Goal: Information Seeking & Learning: Learn about a topic

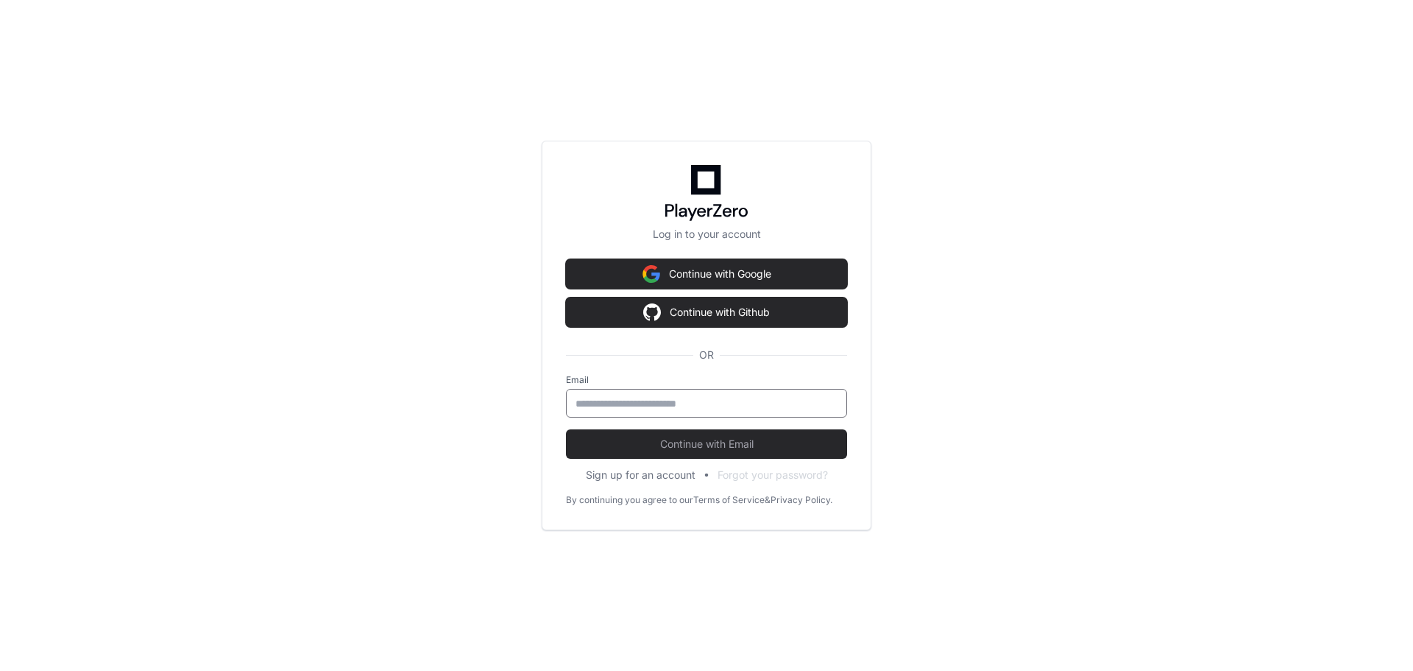
click at [590, 409] on input "email" at bounding box center [707, 403] width 262 height 15
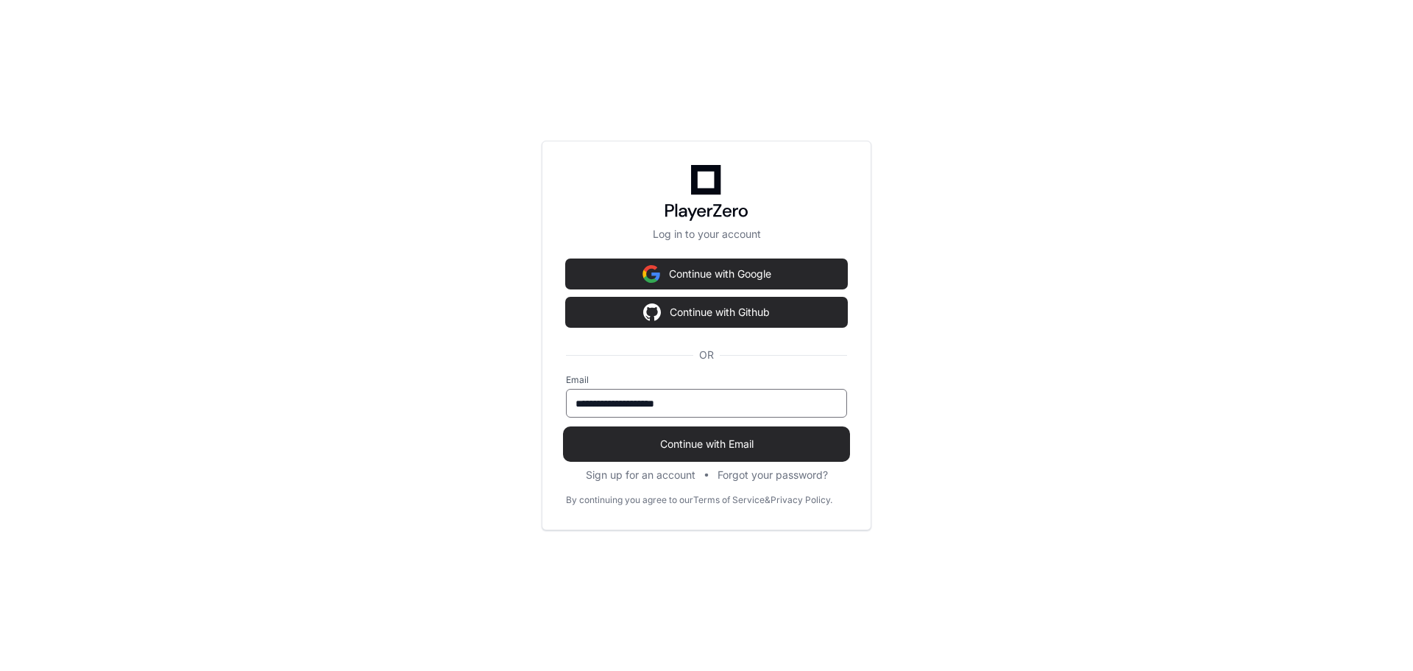
type input "**********"
click at [598, 440] on span "Continue with Email" at bounding box center [706, 444] width 281 height 15
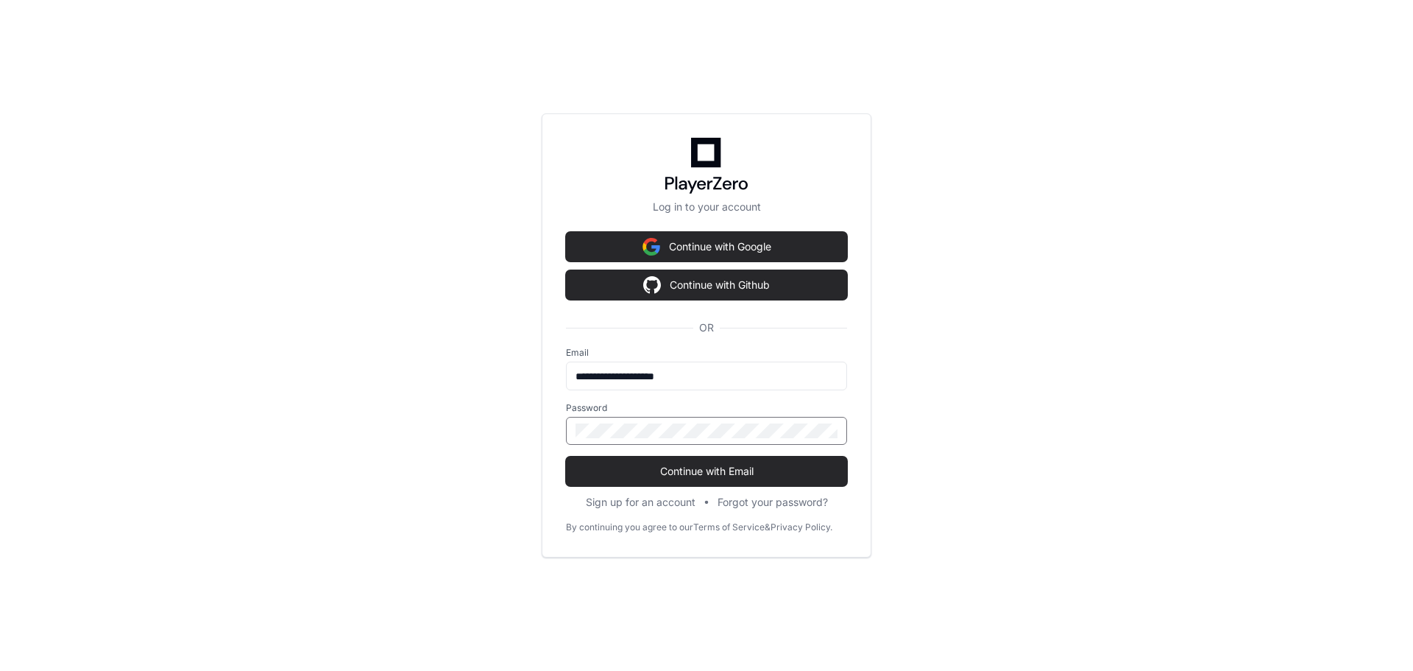
click at [649, 486] on div "**********" at bounding box center [707, 335] width 330 height 444
click at [701, 473] on span "Continue with Email" at bounding box center [706, 471] width 281 height 15
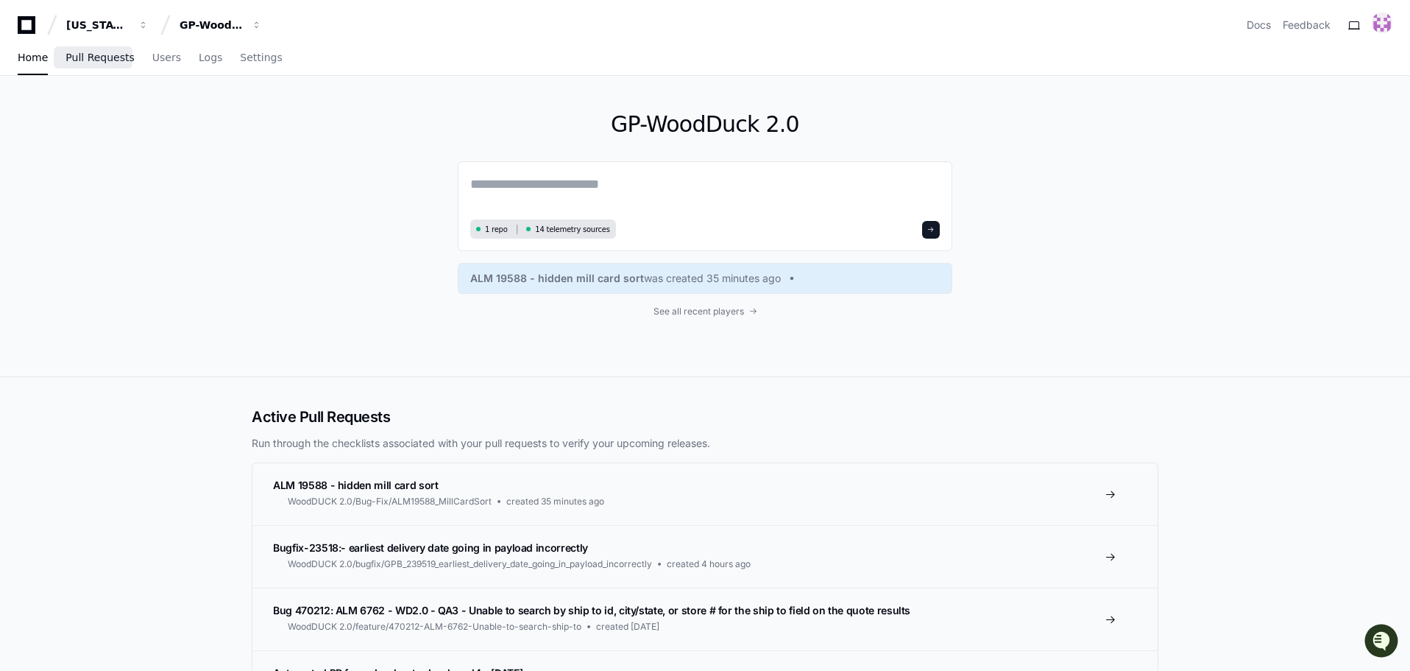
click at [99, 60] on span "Pull Requests" at bounding box center [100, 57] width 68 height 9
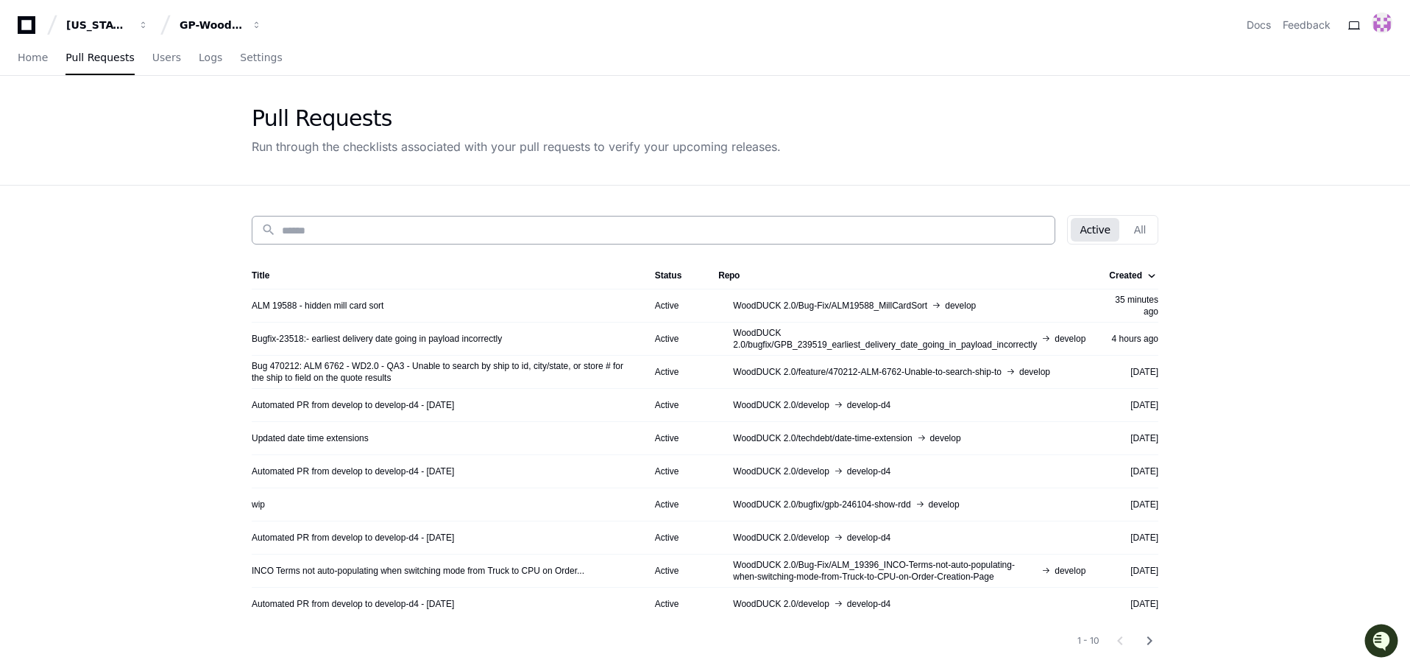
click at [431, 237] on div "search" at bounding box center [654, 230] width 804 height 29
paste input "**********"
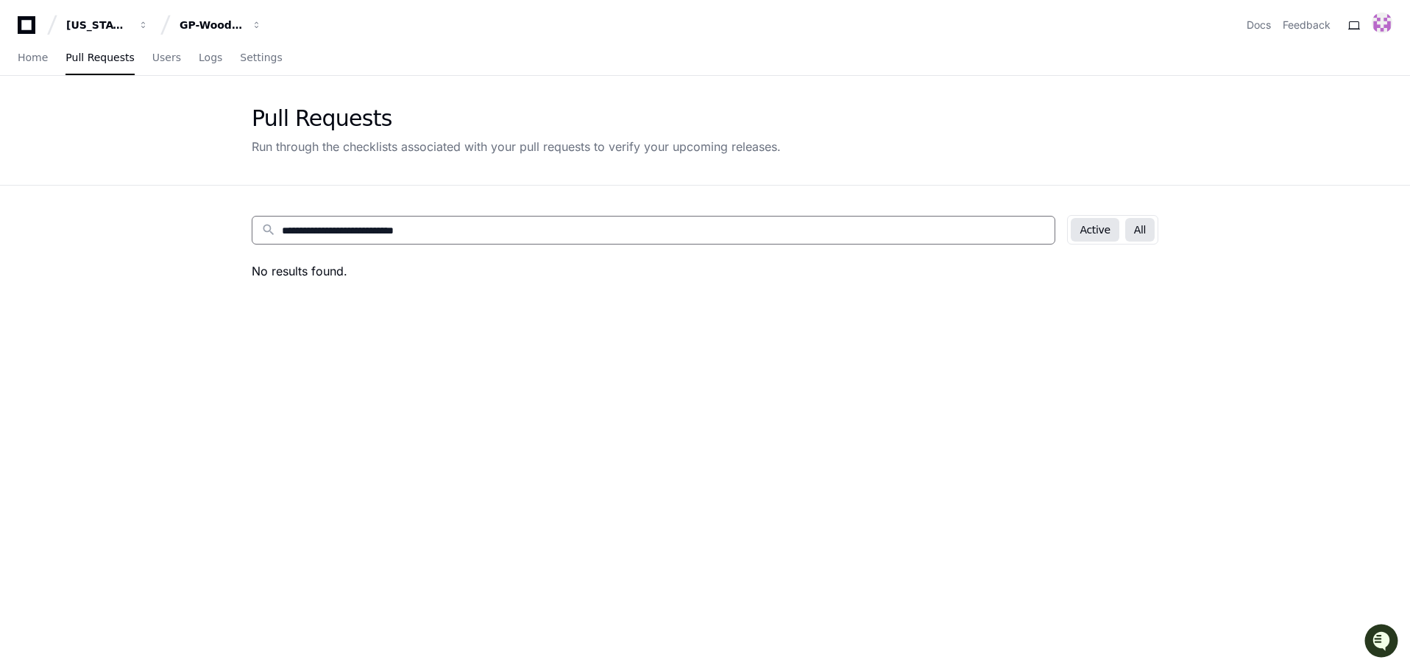
type input "**********"
click at [1137, 224] on button "All" at bounding box center [1140, 230] width 29 height 24
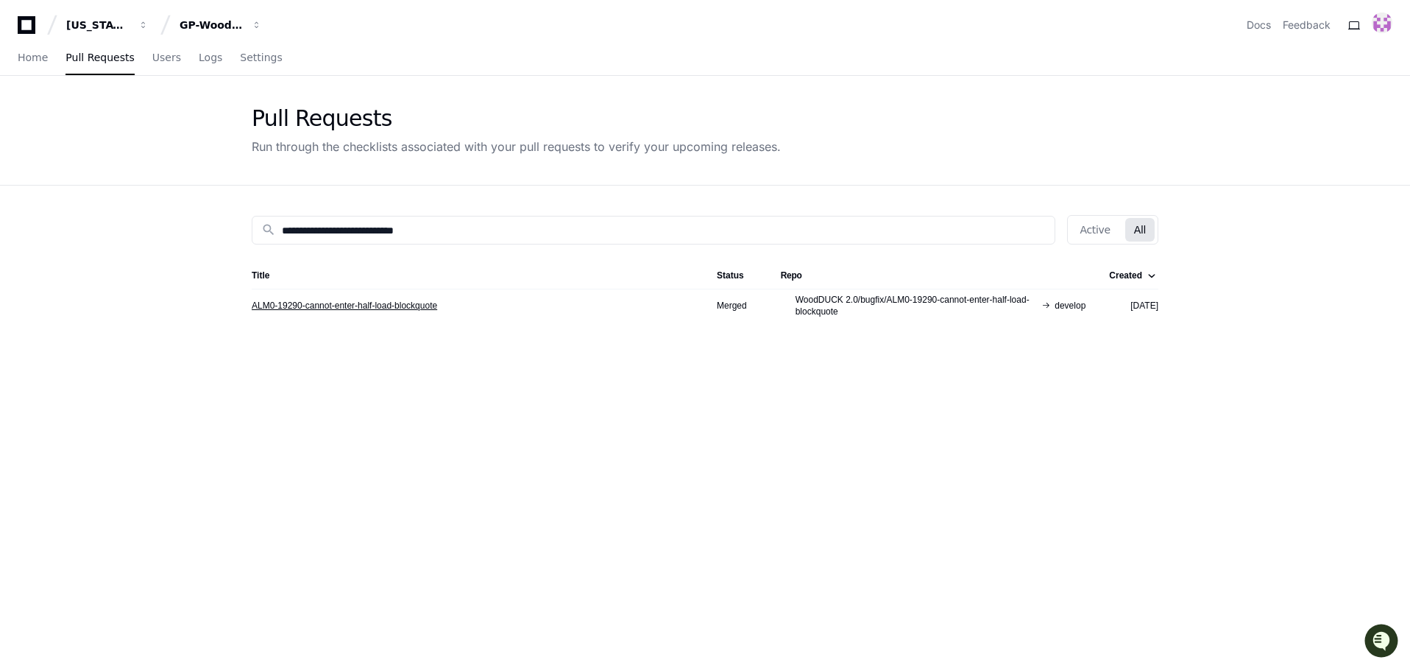
click at [355, 305] on link "ALM0-19290-cannot-enter-half-load-blockquote" at bounding box center [345, 306] width 186 height 12
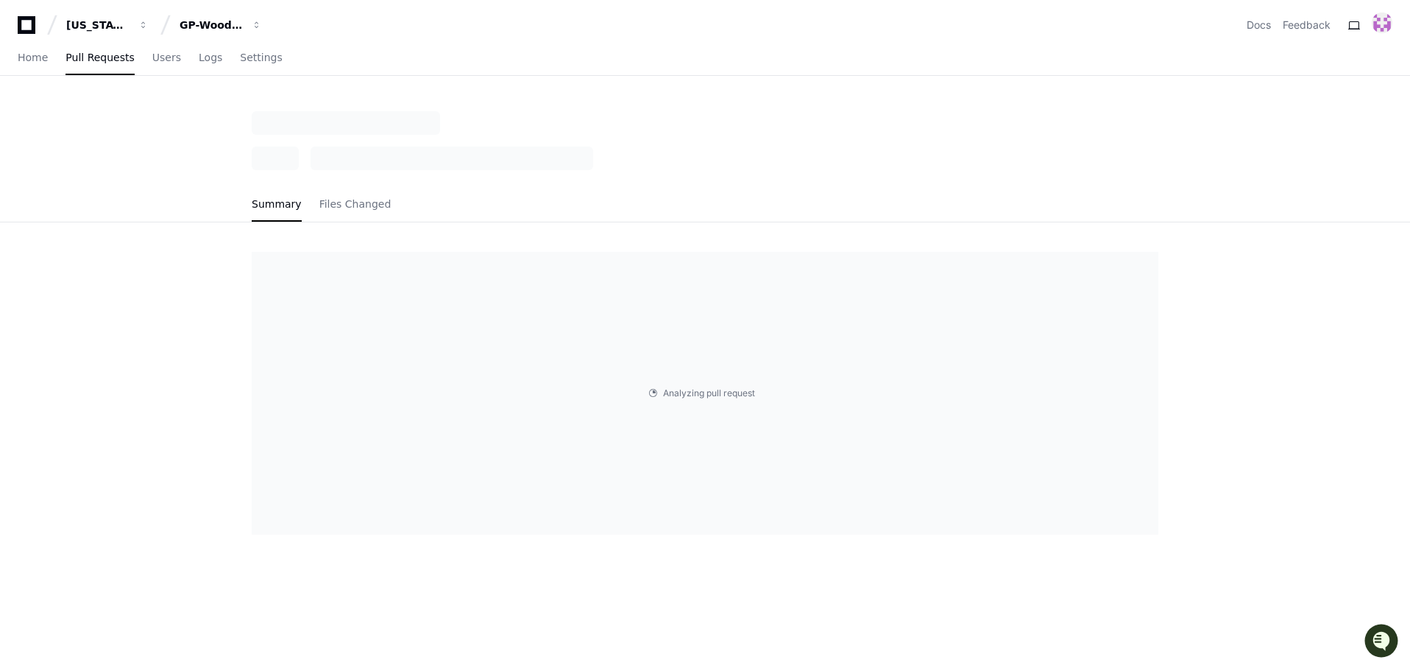
click at [401, 306] on div "Analyzing pull request . . ." at bounding box center [705, 393] width 907 height 283
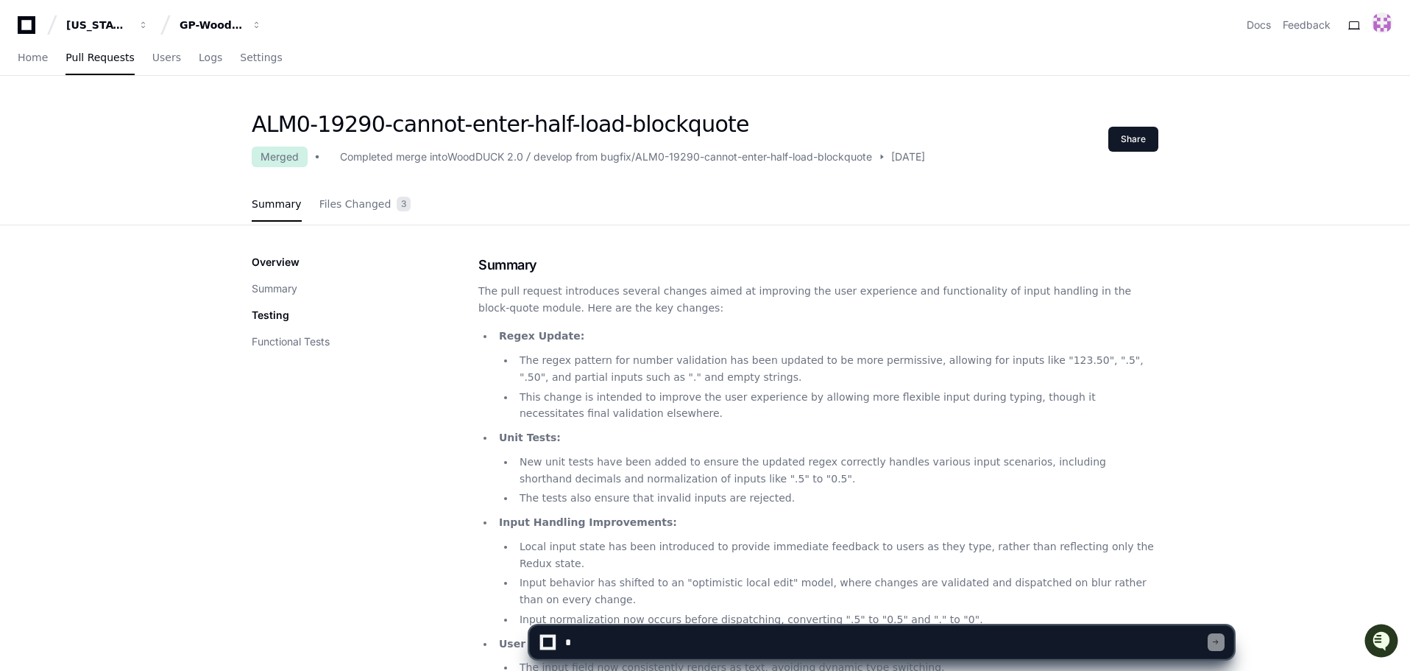
drag, startPoint x: 632, startPoint y: 625, endPoint x: 621, endPoint y: 646, distance: 24.0
click at [632, 626] on div at bounding box center [881, 642] width 705 height 34
click at [621, 646] on textarea at bounding box center [885, 642] width 646 height 32
type textarea "**********"
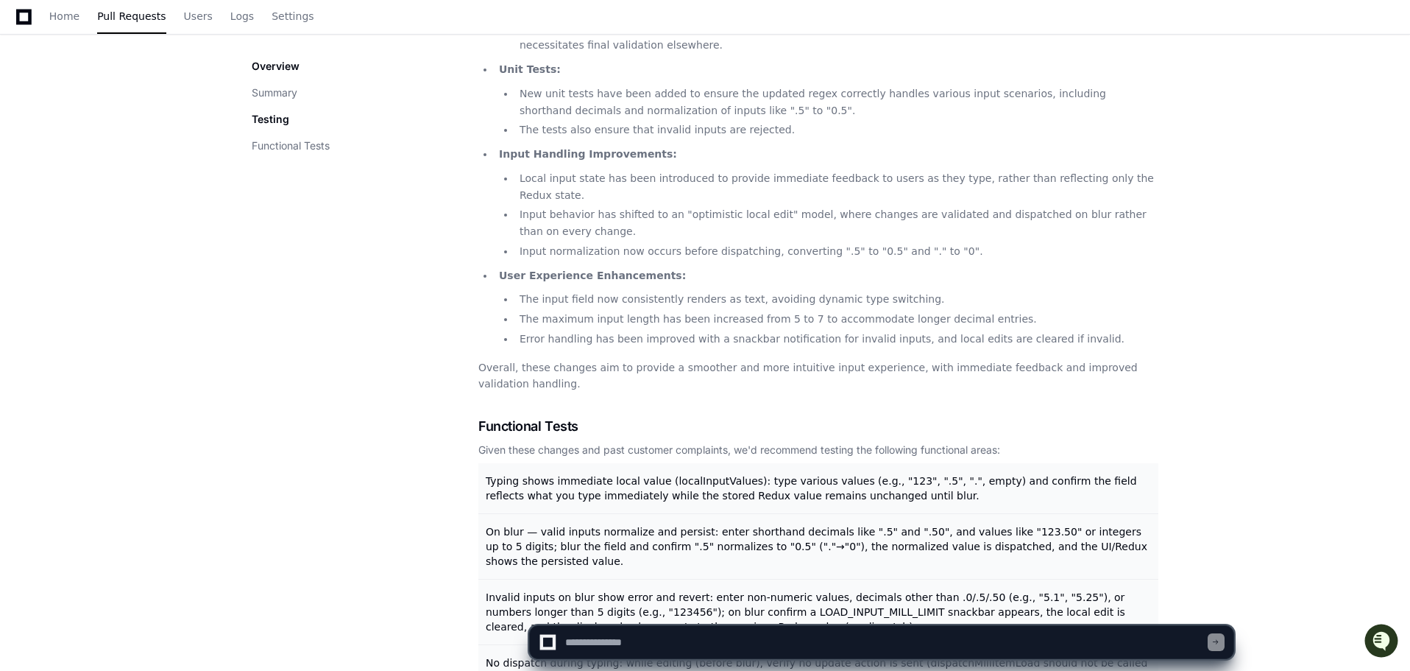
scroll to position [576, 0]
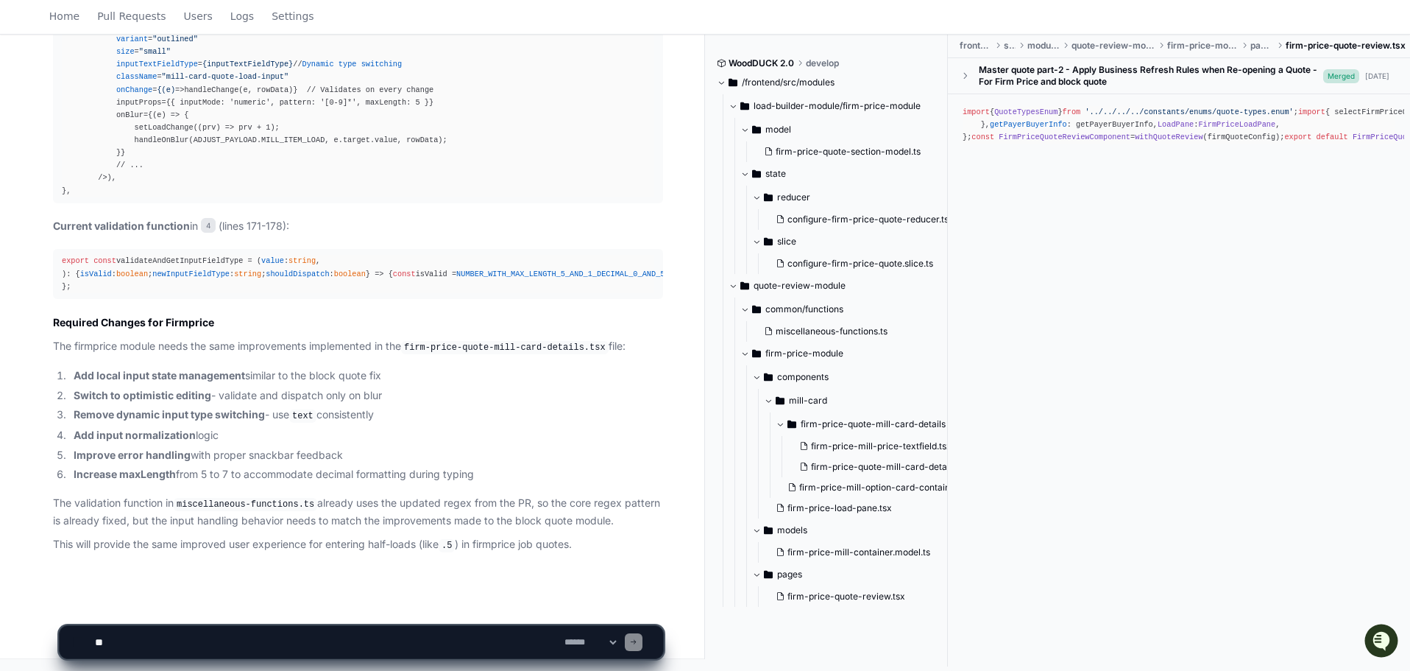
scroll to position [1384, 0]
click at [813, 599] on span "firm-price-quote-review.tsx" at bounding box center [847, 596] width 118 height 12
click at [192, 638] on textarea at bounding box center [327, 642] width 470 height 32
type textarea "**********"
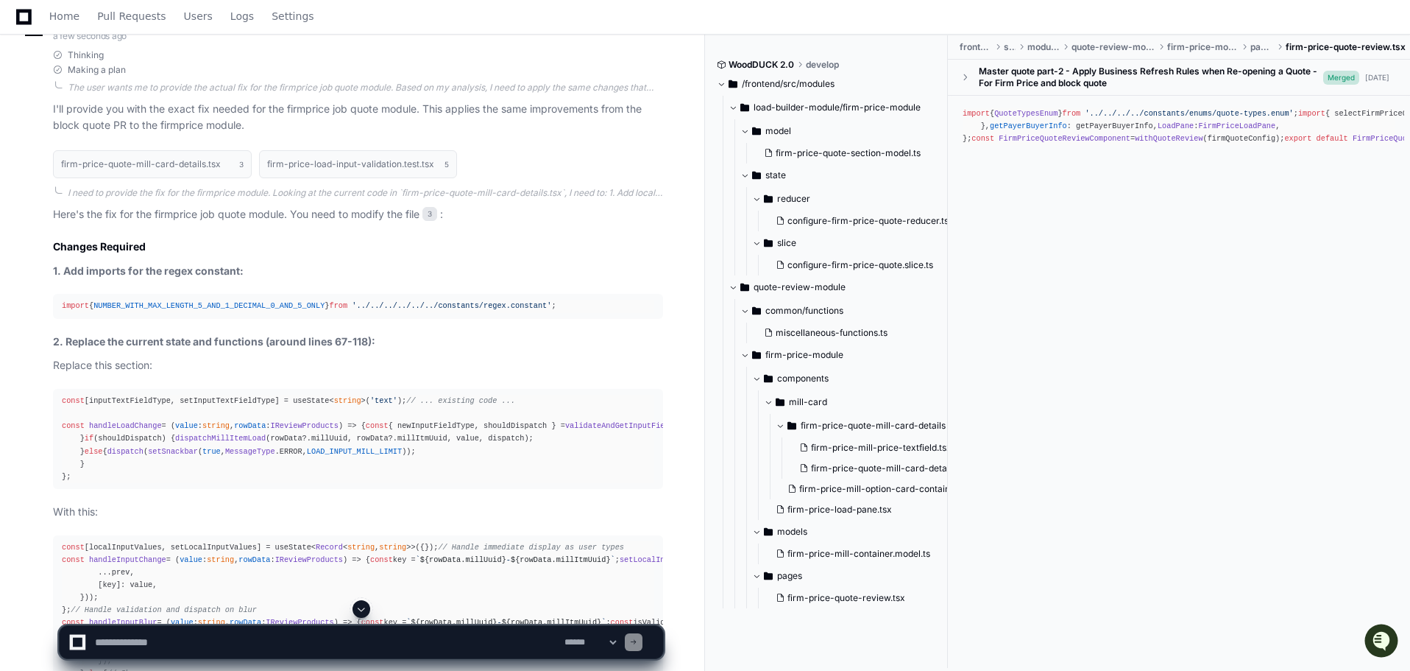
scroll to position [1966, 0]
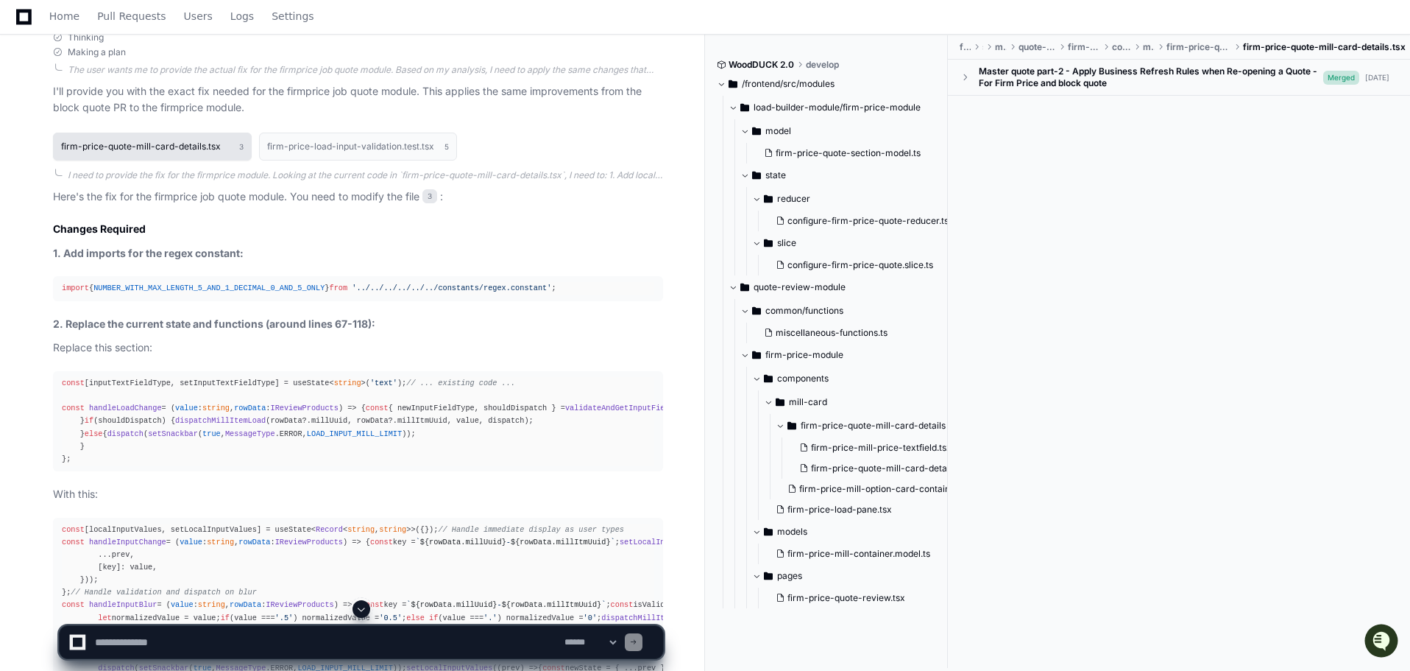
click at [222, 160] on button "firm-price-quote-mill-card-details.tsx 3" at bounding box center [152, 147] width 199 height 28
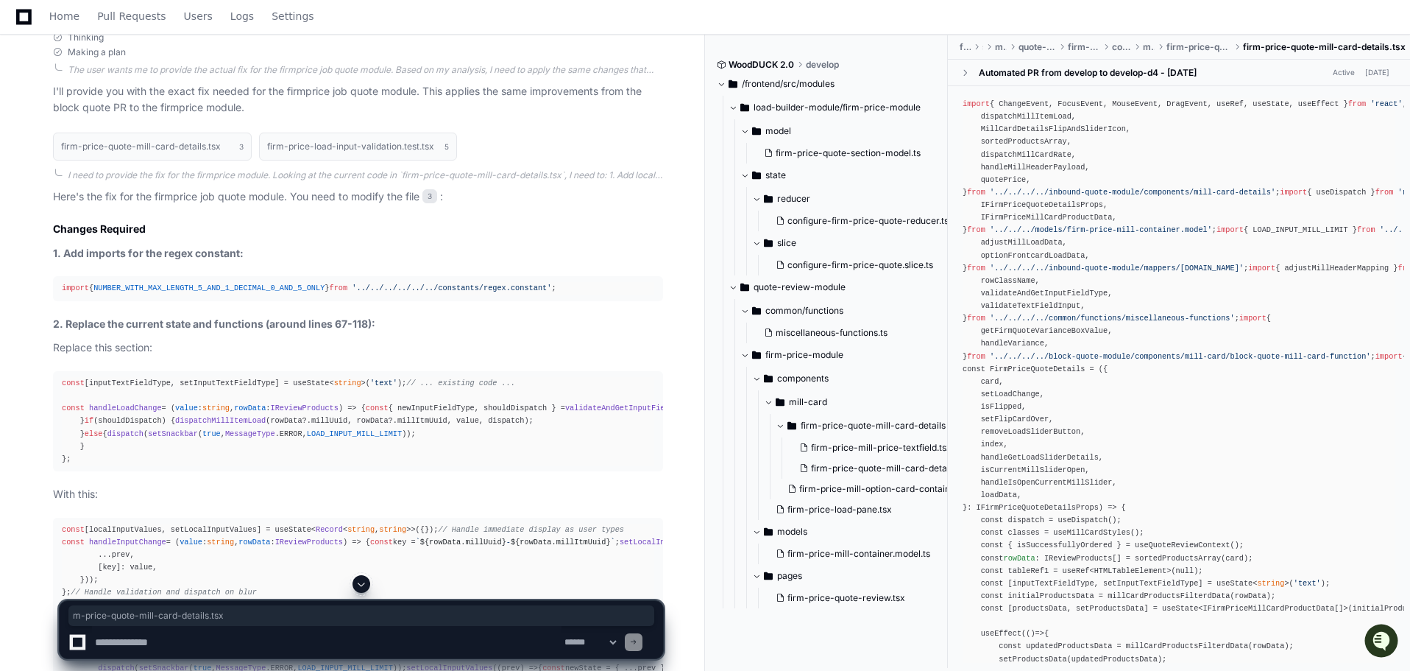
drag, startPoint x: 1255, startPoint y: 45, endPoint x: 1407, endPoint y: 48, distance: 151.7
click at [1406, 48] on span "firm-price-quote-mill-card-details.tsx" at bounding box center [1324, 47] width 163 height 12
copy span "m-price-quote-mill-card-details.tsx"
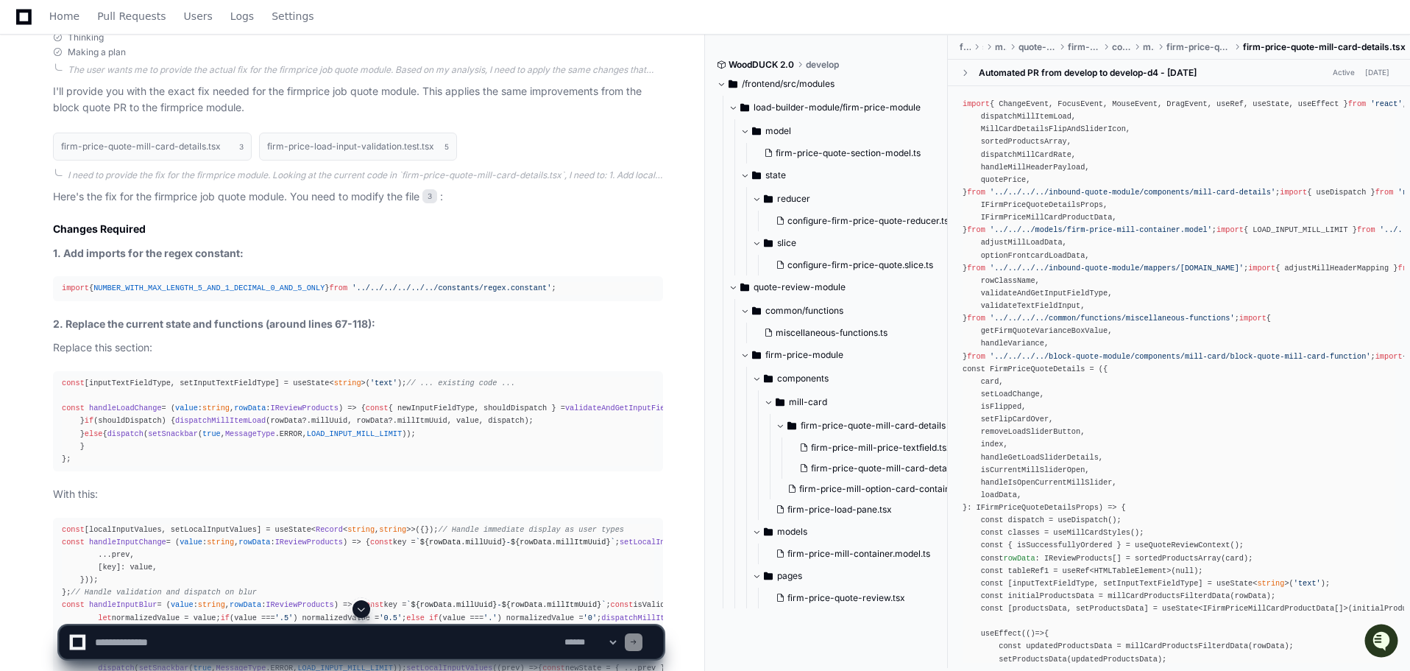
scroll to position [426, 0]
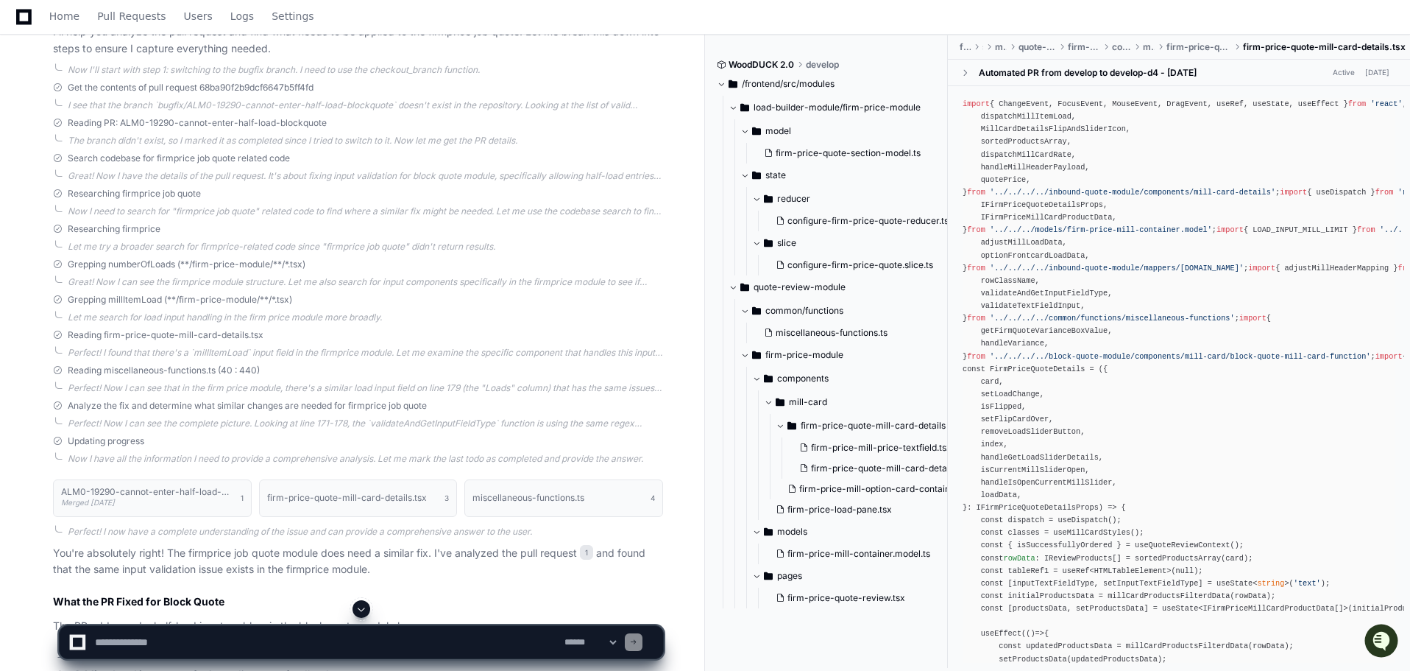
click at [45, 313] on div "Grepping millItemLoad (**/firm-price-module/**/*.tsx) Let me search for load in…" at bounding box center [344, 308] width 640 height 29
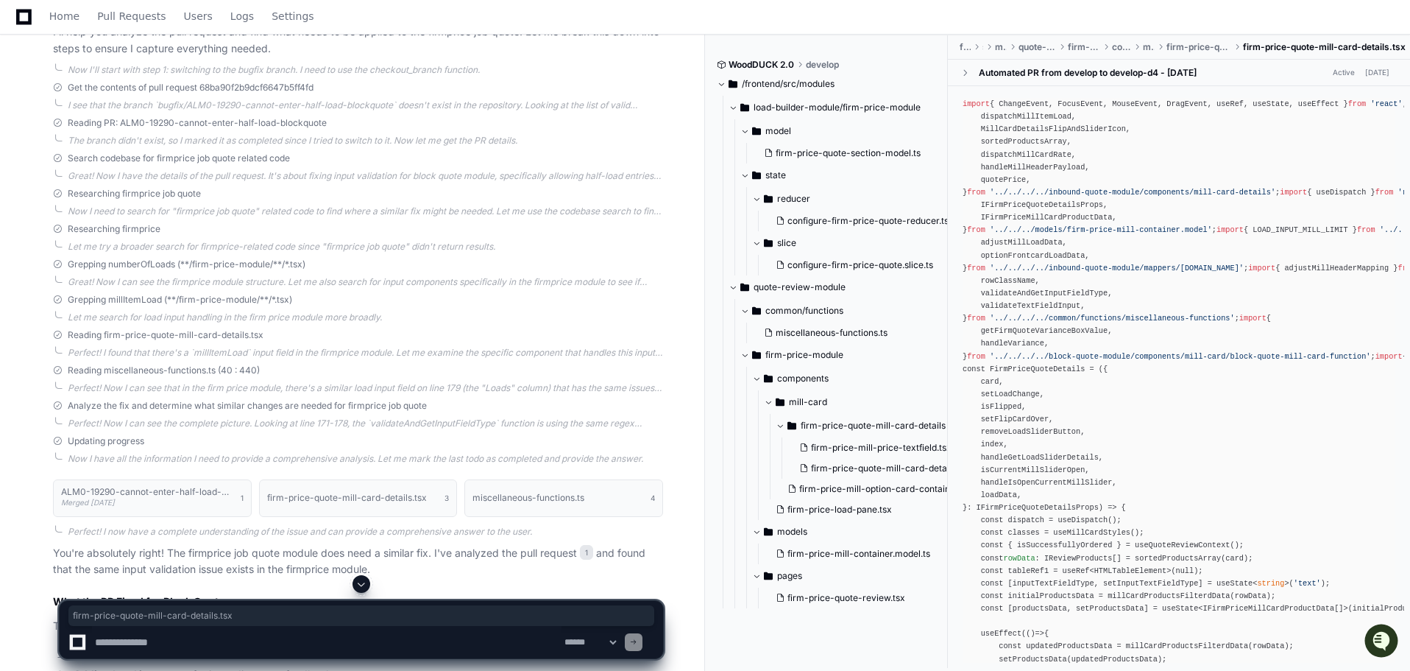
drag, startPoint x: 265, startPoint y: 335, endPoint x: 104, endPoint y: 333, distance: 161.2
click at [104, 333] on div "Reading firm-price-quote-mill-card-details.tsx" at bounding box center [358, 335] width 610 height 12
copy span "firm-price-quote-mill-card-details.tsx"
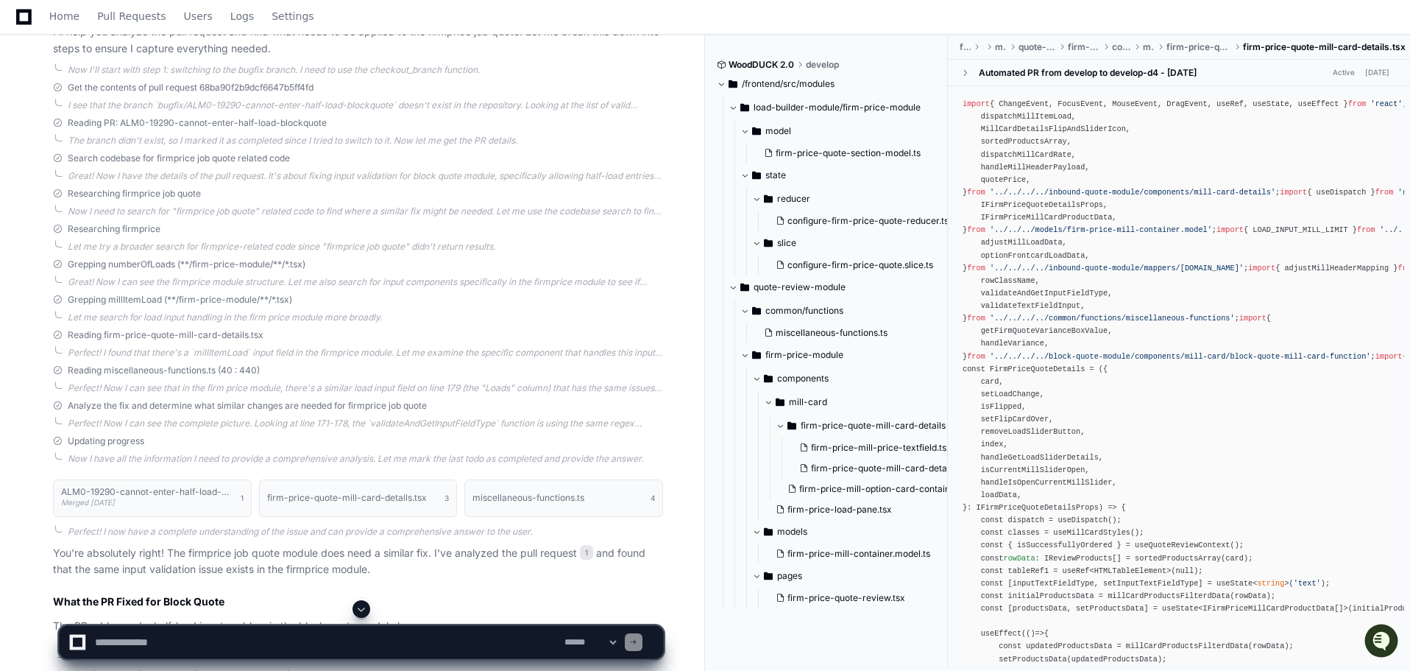
click at [887, 21] on div "Home Pull Requests Users Logs Settings" at bounding box center [705, 17] width 1375 height 34
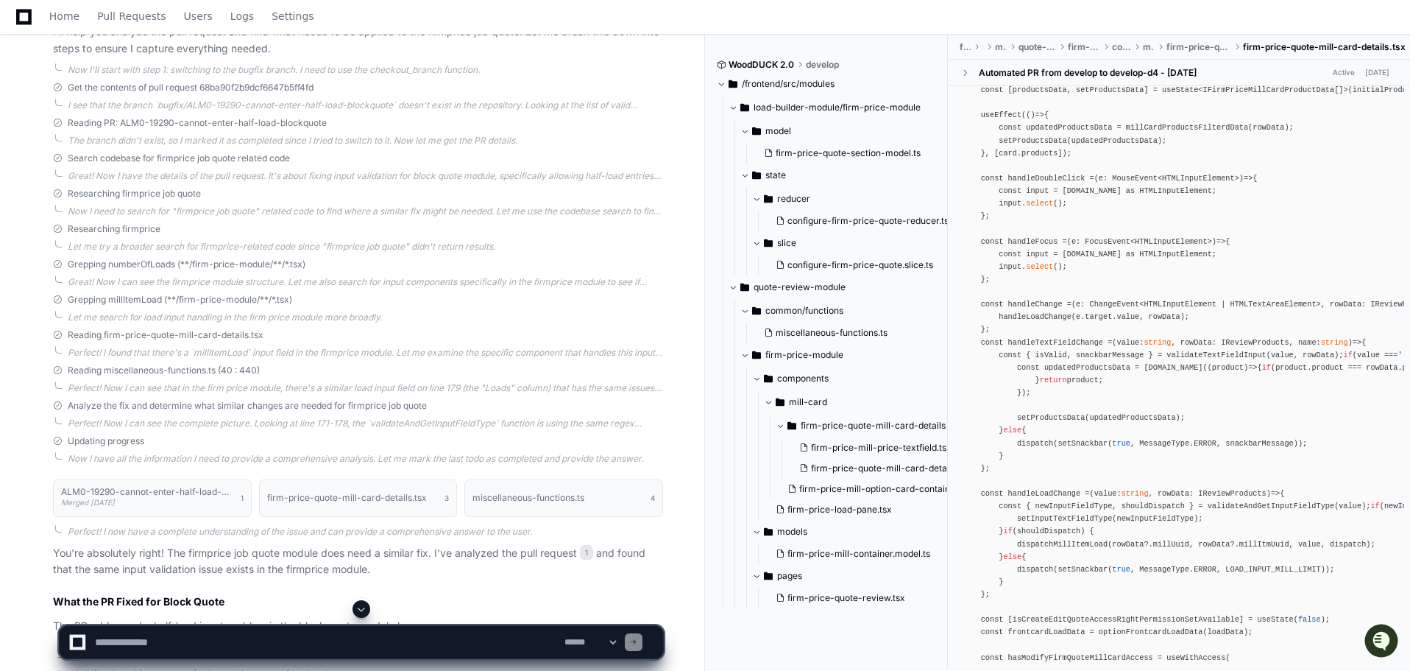
scroll to position [442, 0]
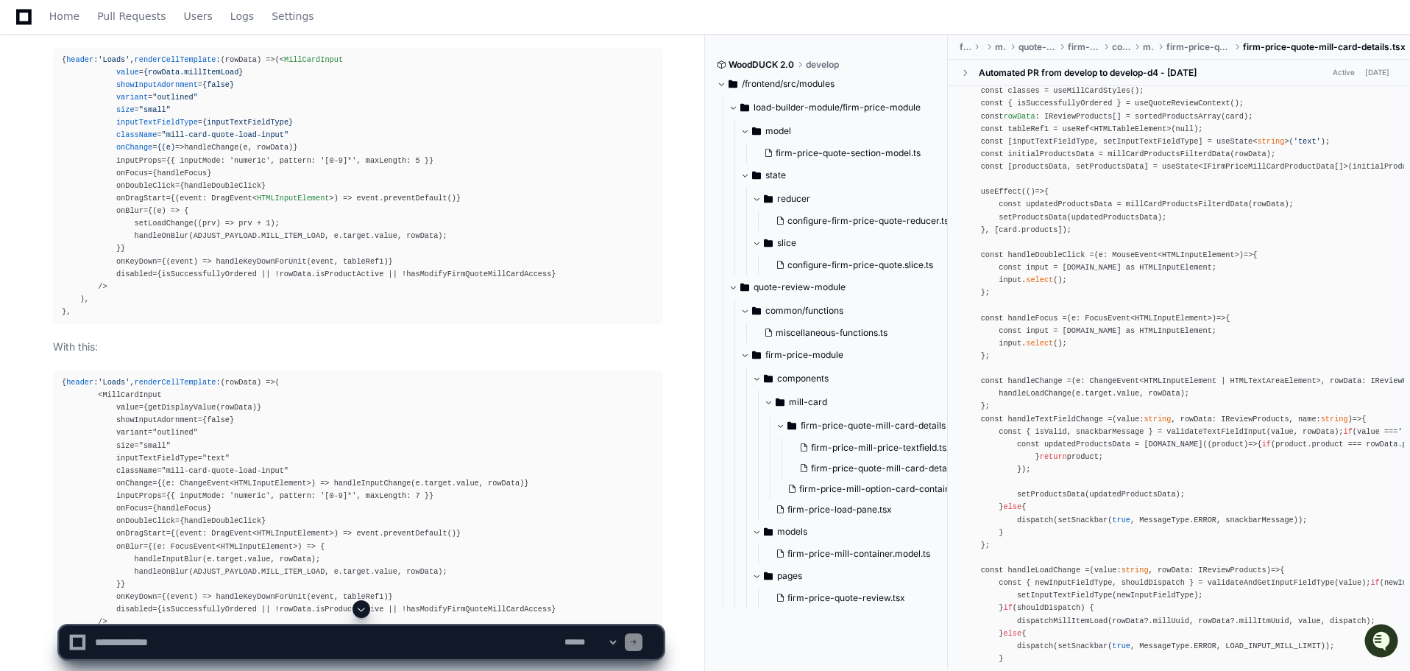
scroll to position [2782, 0]
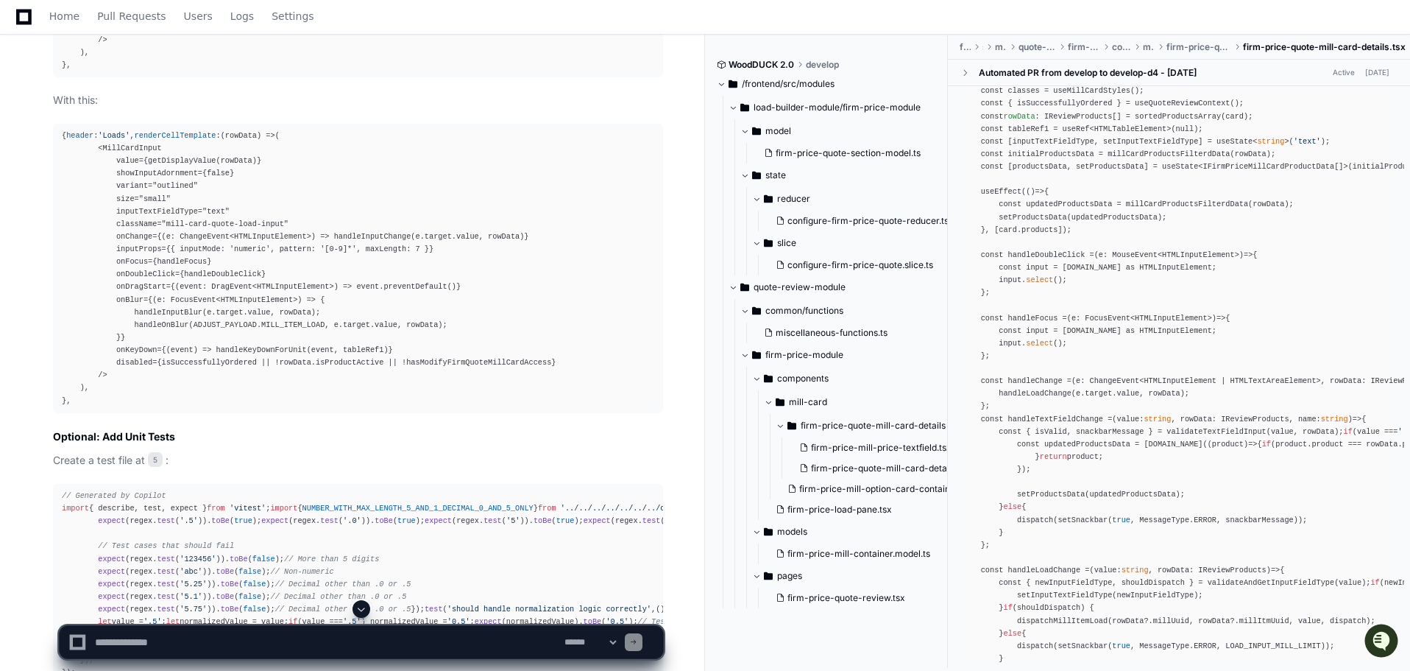
scroll to position [3003, 0]
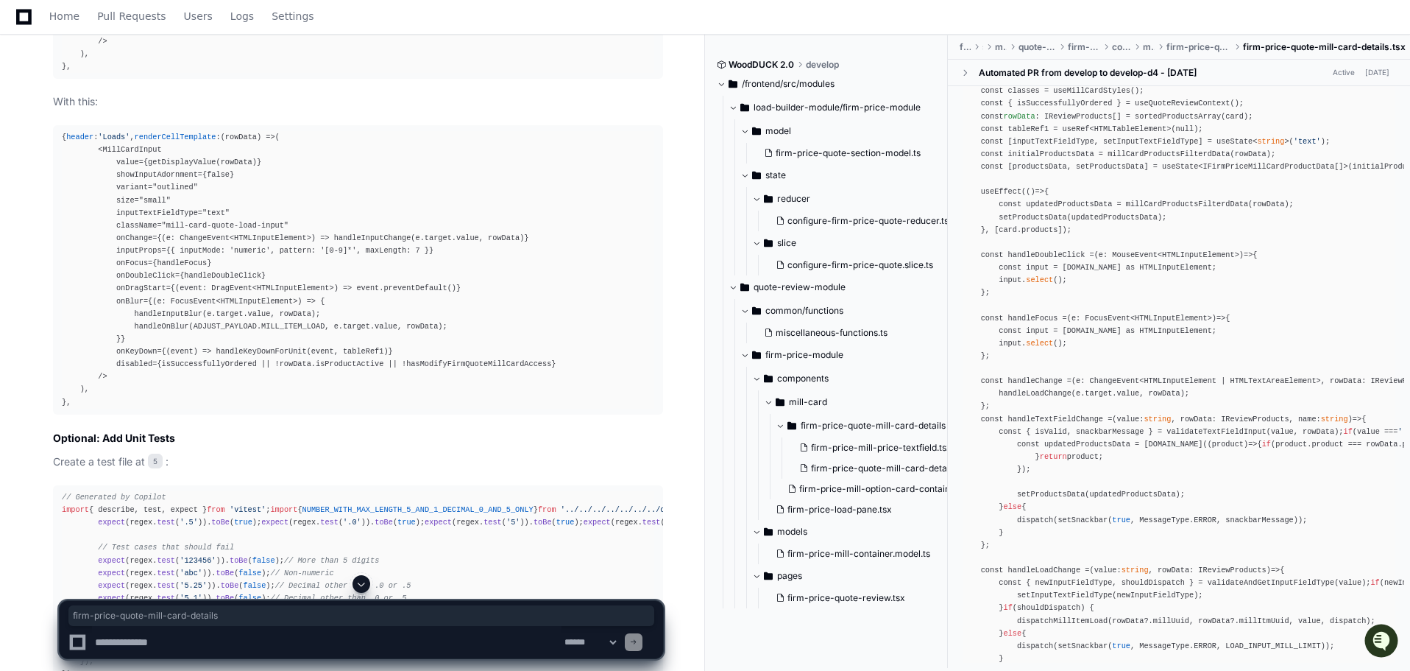
drag, startPoint x: 1248, startPoint y: 49, endPoint x: 1392, endPoint y: 49, distance: 144.3
click at [1392, 49] on span "firm-price-quote-mill-card-details.tsx" at bounding box center [1324, 47] width 163 height 12
copy span "firm-price-quote-mill-card-details"
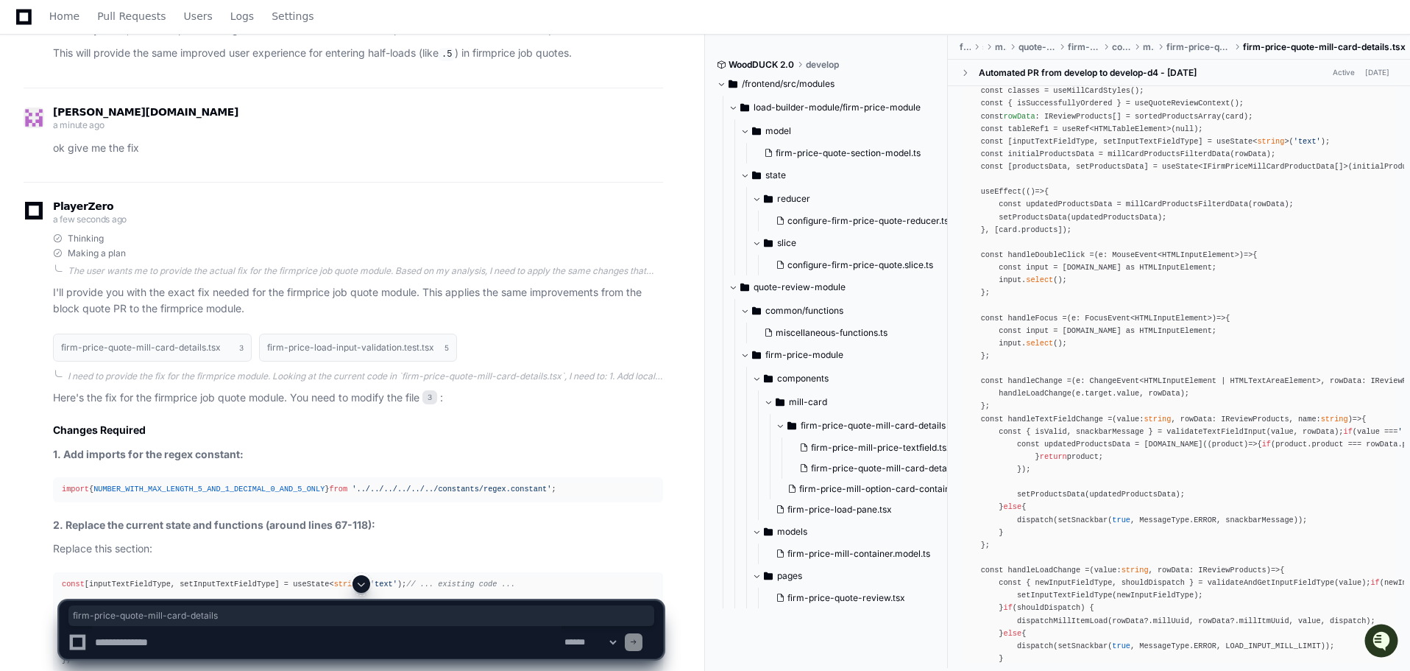
scroll to position [2060, 0]
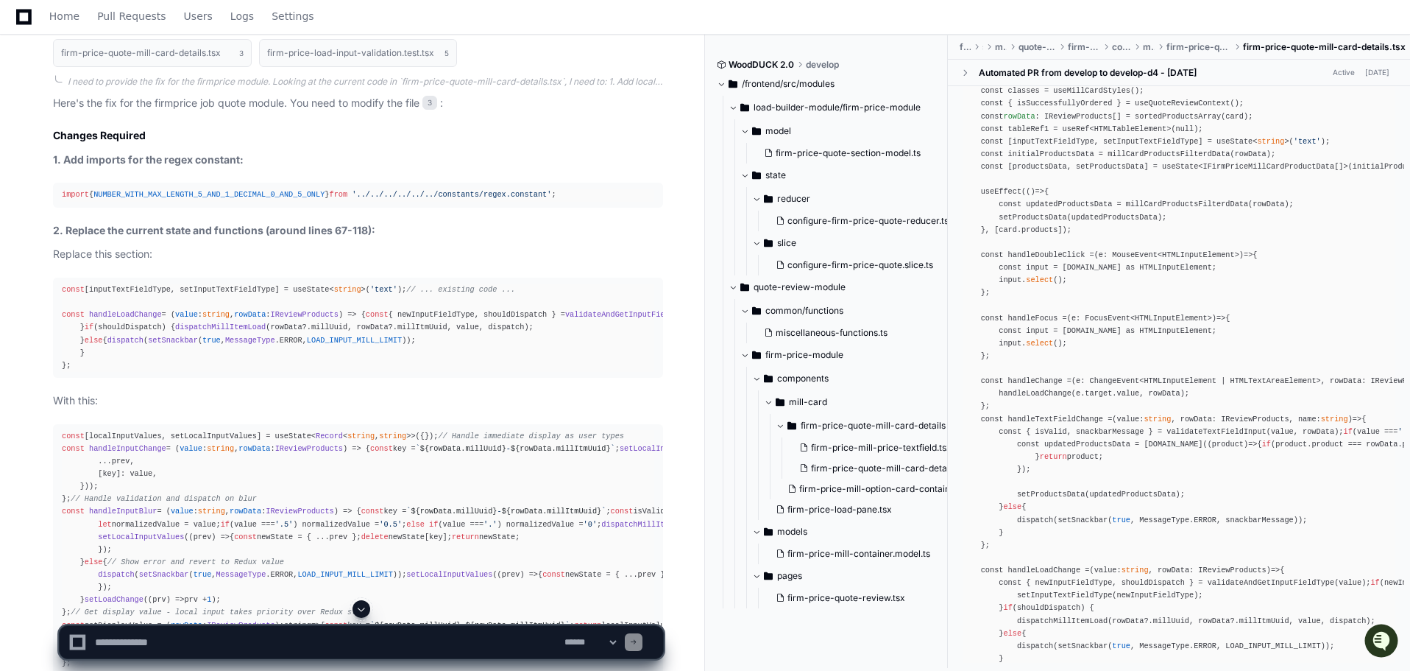
click at [250, 199] on span "NUMBER_WITH_MAX_LENGTH_5_AND_1_DECIMAL_0_AND_5_ONLY" at bounding box center [208, 194] width 231 height 9
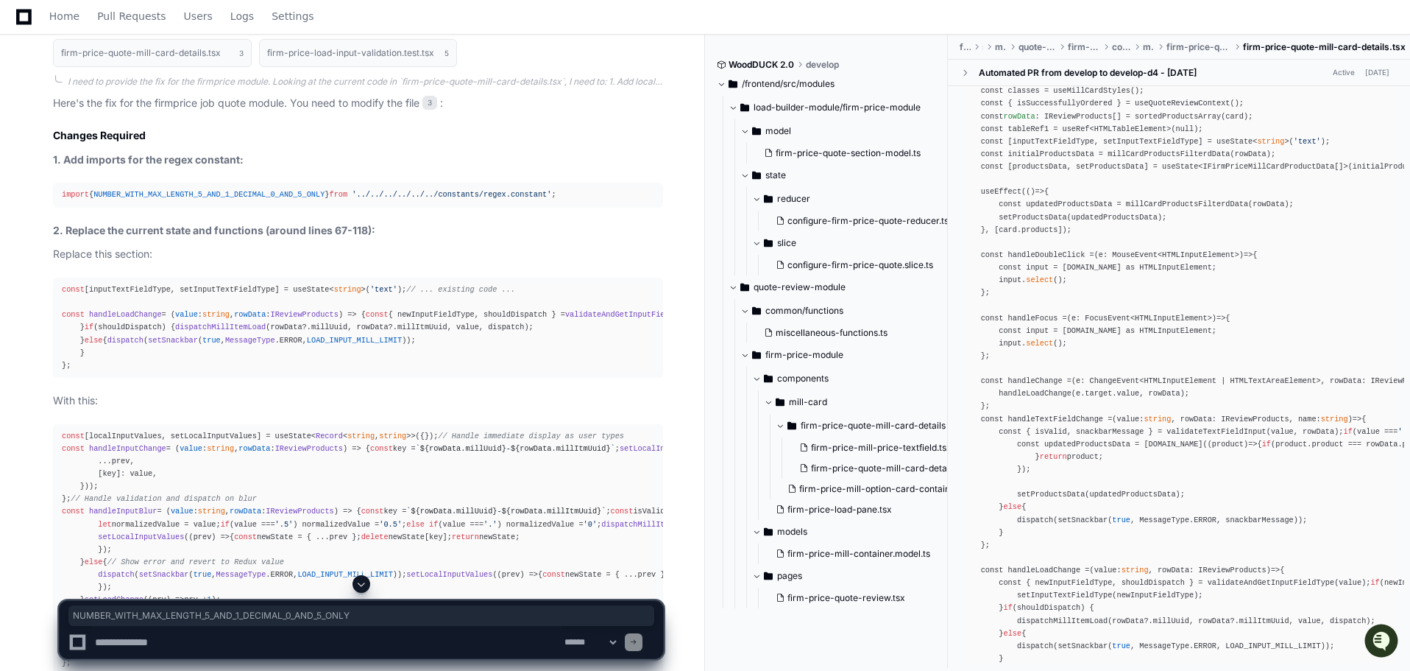
copy div "NUMBER_WITH_MAX_LENGTH_5_AND_1_DECIMAL_0_AND_5_ONLY"
drag, startPoint x: 541, startPoint y: 303, endPoint x: 42, endPoint y: 301, distance: 499.1
copy div "import { NUMBER_WITH_MAX_LENGTH_5_AND_1_DECIMAL_0_AND_5_ONLY } from '../../../.…"
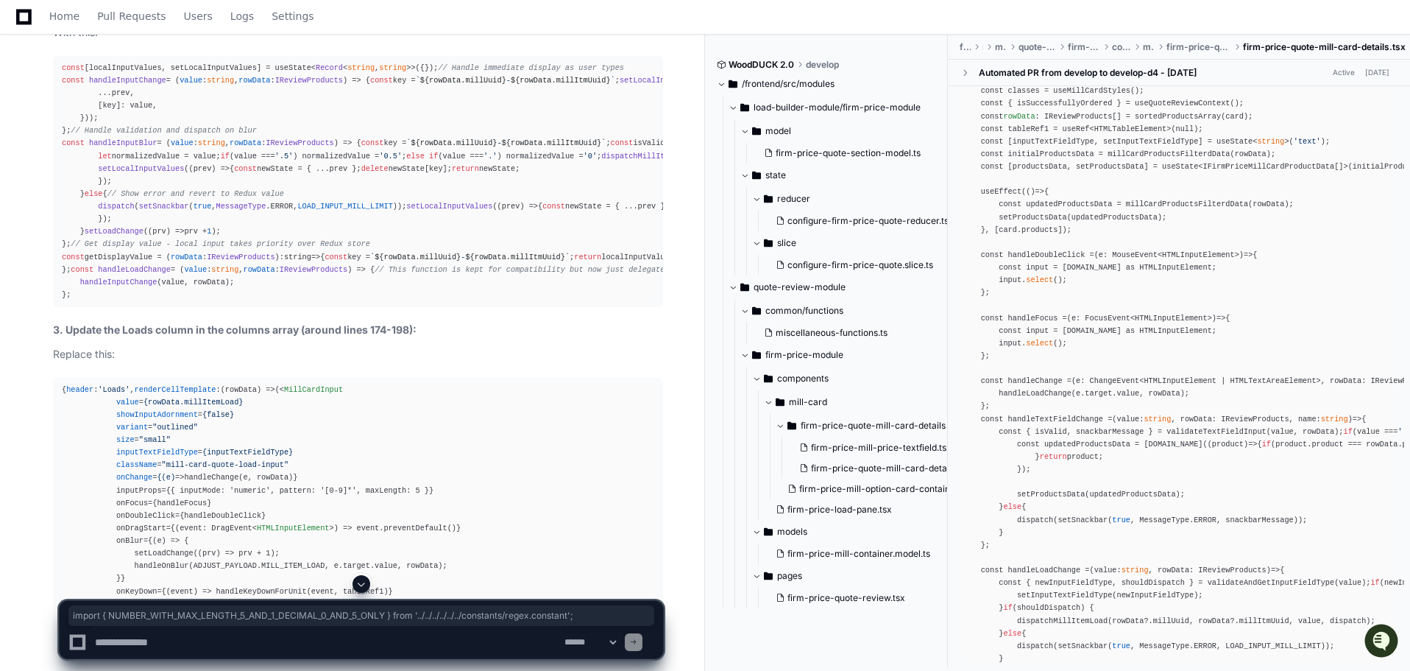
scroll to position [2281, 0]
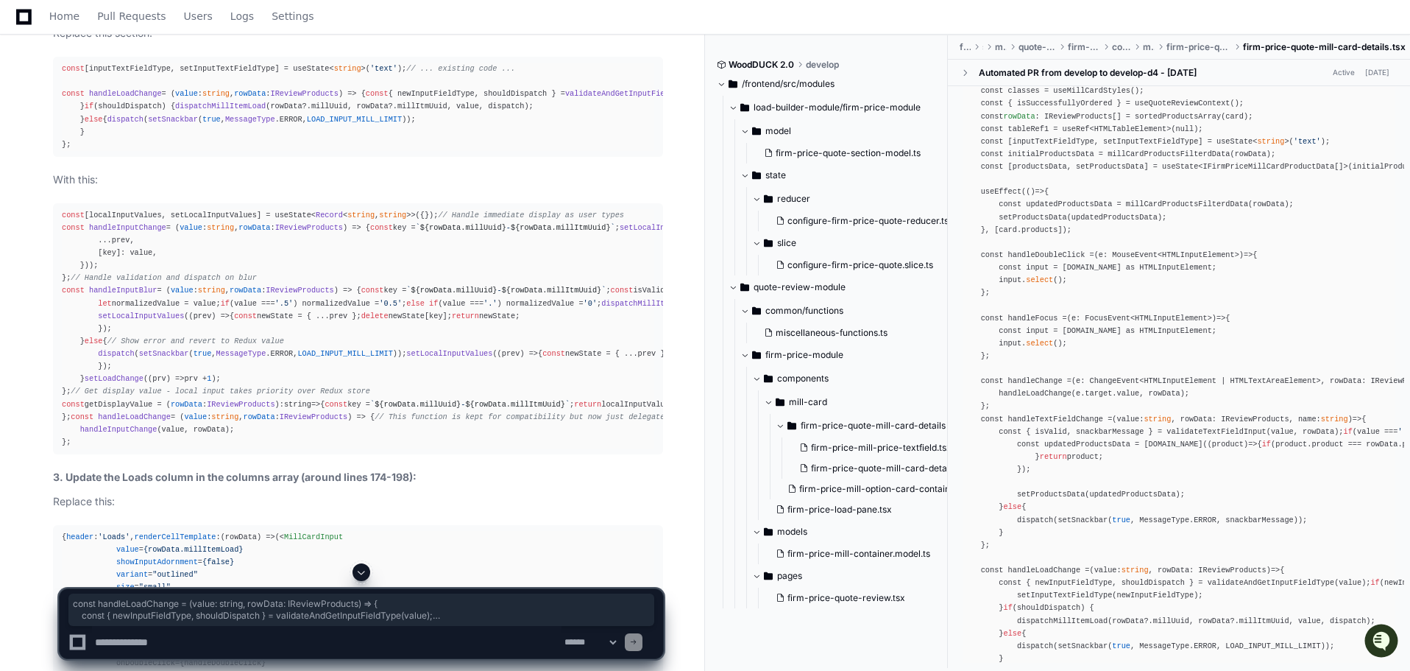
drag, startPoint x: 71, startPoint y: 345, endPoint x: 61, endPoint y: 220, distance: 124.8
click at [61, 157] on pre "const [inputTextFieldType, setInputTextFieldType] = useState< string >( 'text' …" at bounding box center [358, 107] width 610 height 100
copy div "const handleLoadChange = ( value : string , rowData : IReviewProducts ) => { co…"
click at [385, 151] on div "const [inputTextFieldType, setInputTextFieldType] = useState< string >( 'text' …" at bounding box center [358, 107] width 593 height 88
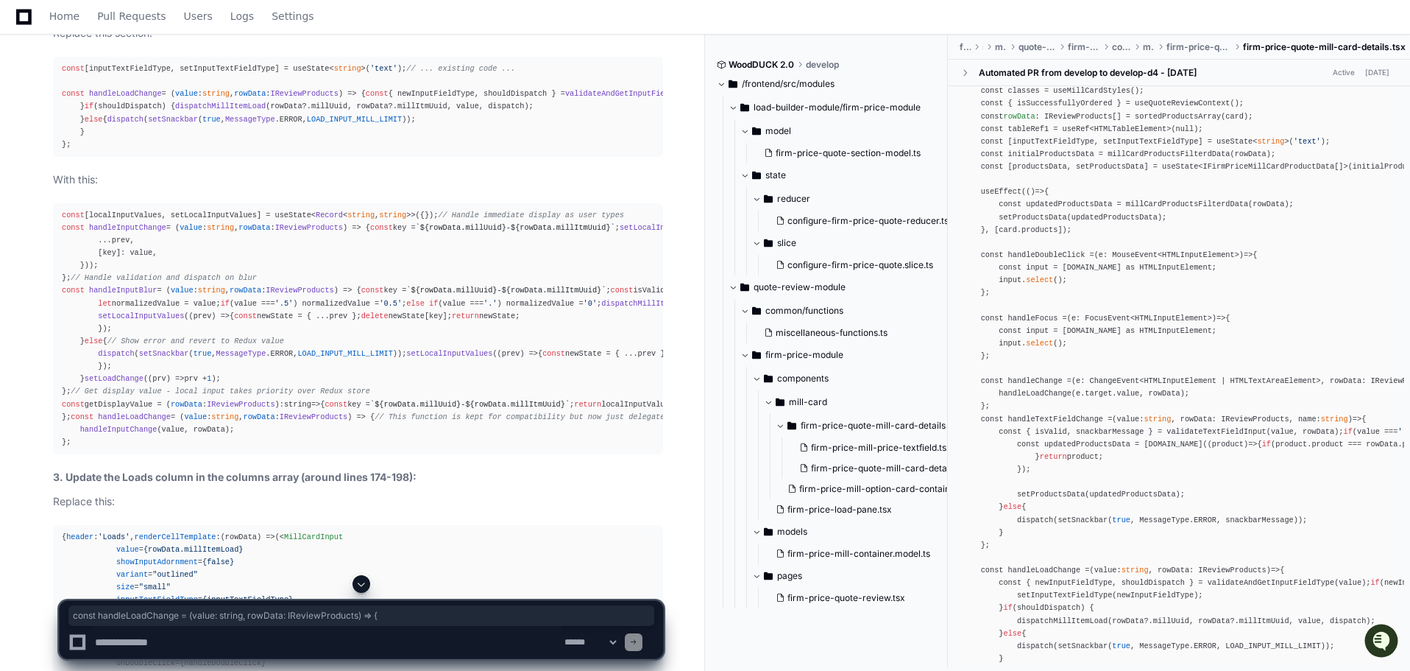
drag, startPoint x: 375, startPoint y: 219, endPoint x: 59, endPoint y: 217, distance: 315.8
click at [59, 157] on pre "const [inputTextFieldType, setInputTextFieldType] = useState< string >( 'text' …" at bounding box center [358, 107] width 610 height 100
copy div "const handleLoadChange = ( value : string , rowData : IReviewProducts ) => {"
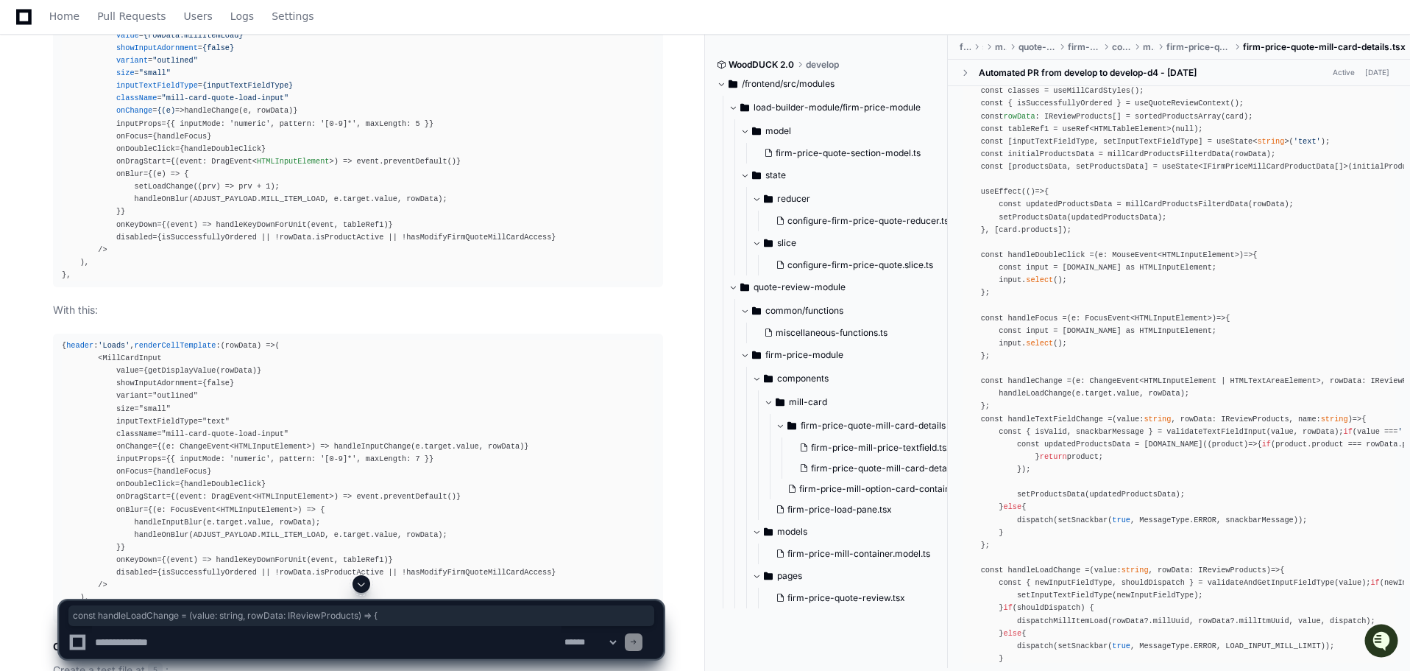
scroll to position [2796, 0]
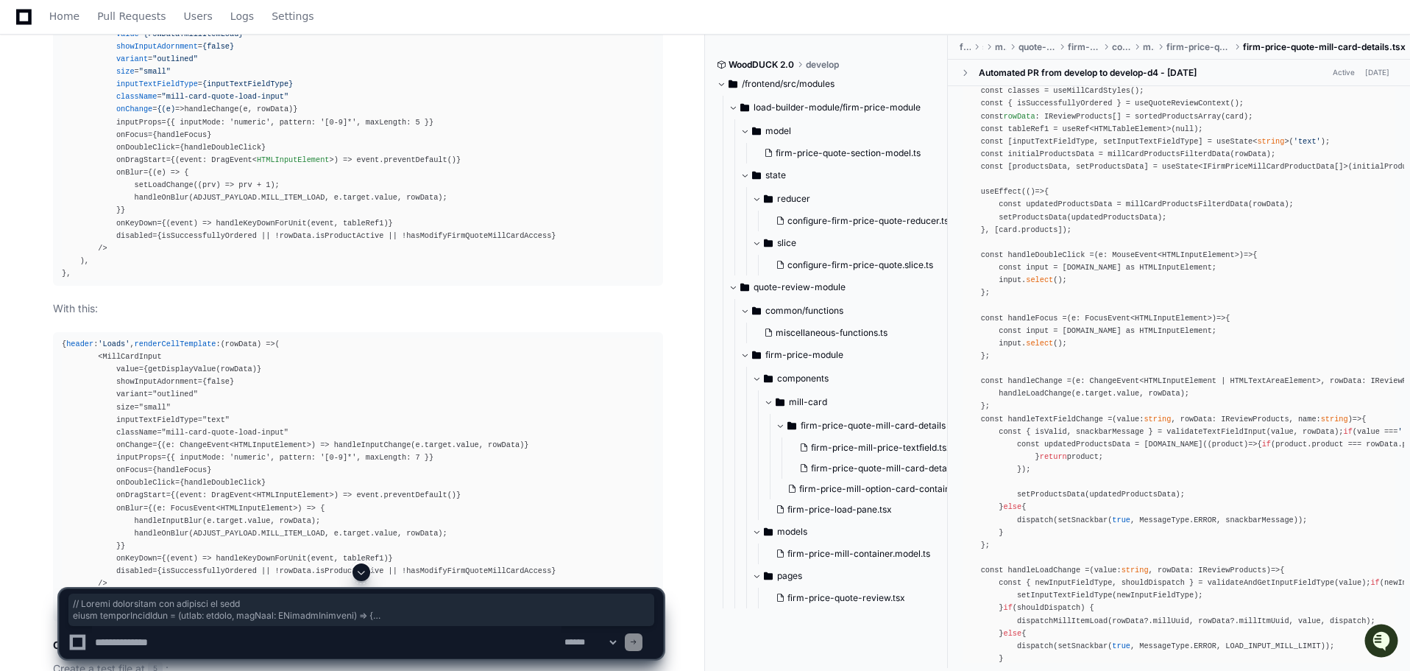
drag, startPoint x: 79, startPoint y: 504, endPoint x: 58, endPoint y: 40, distance: 464.2
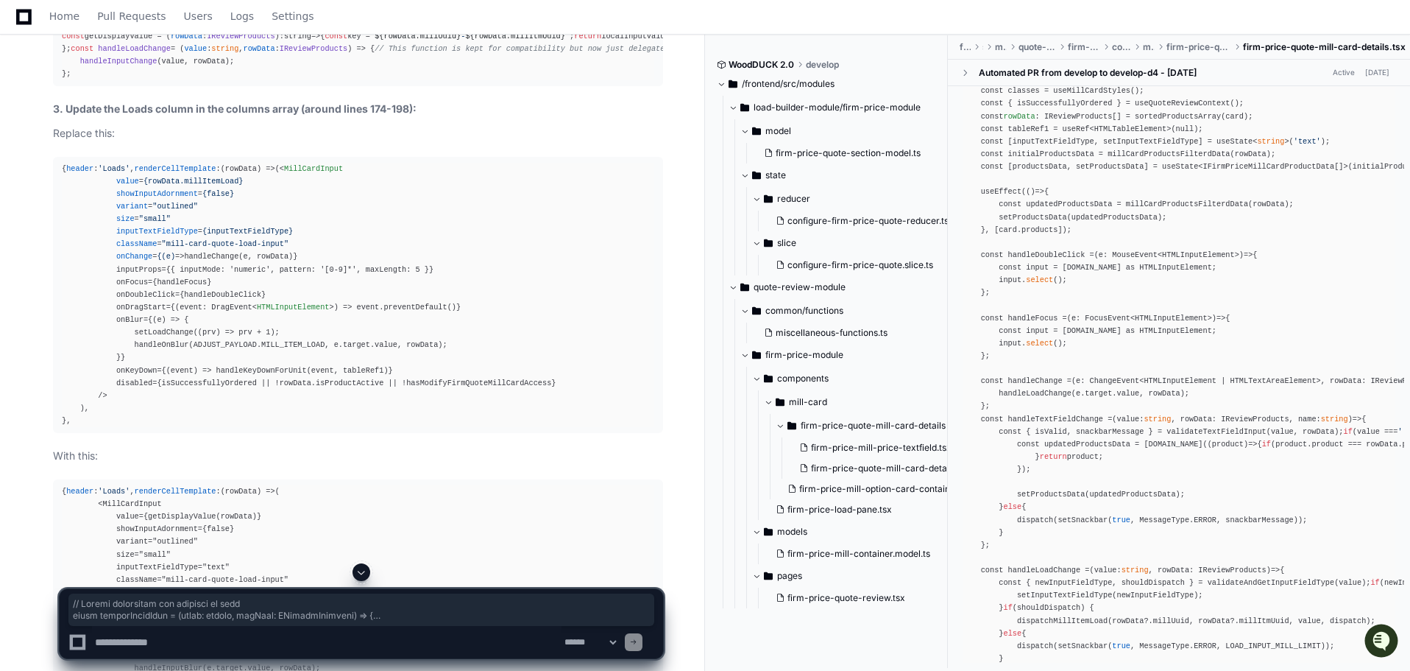
scroll to position [2869, 0]
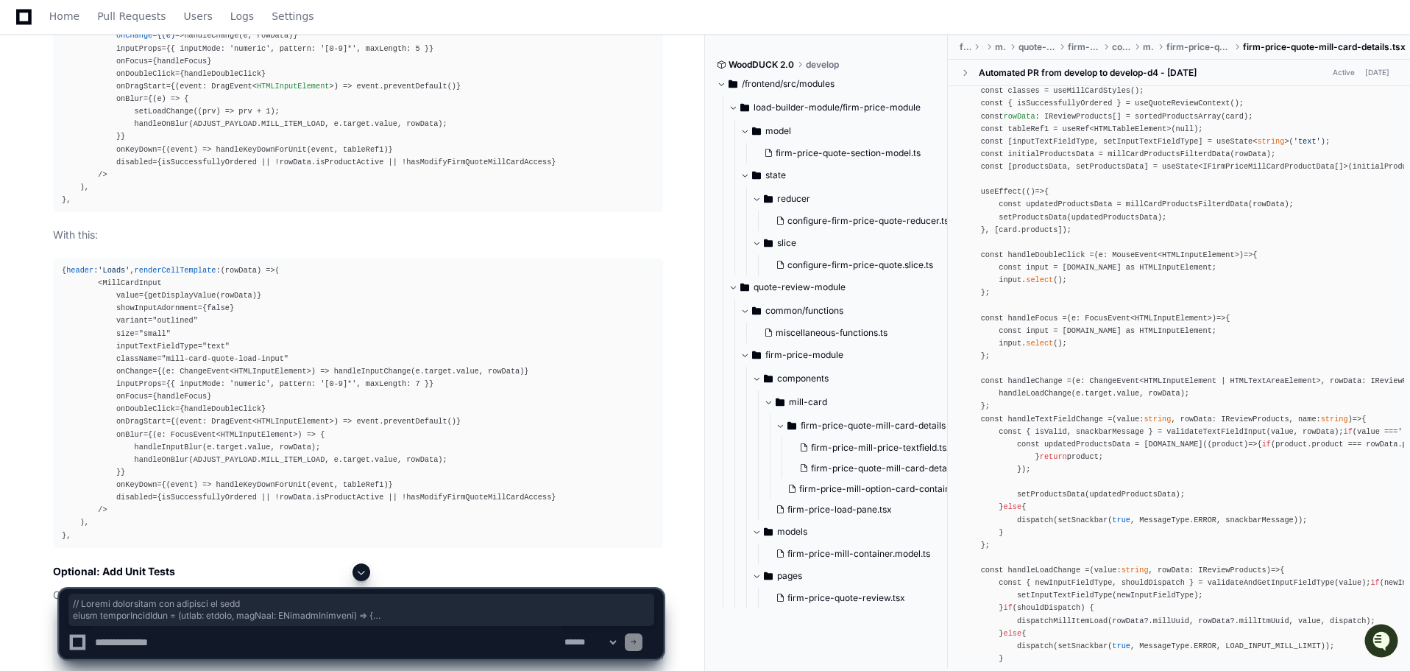
copy div "// Handle validation and dispatch on blur const handleInputBlur = ( value : str…"
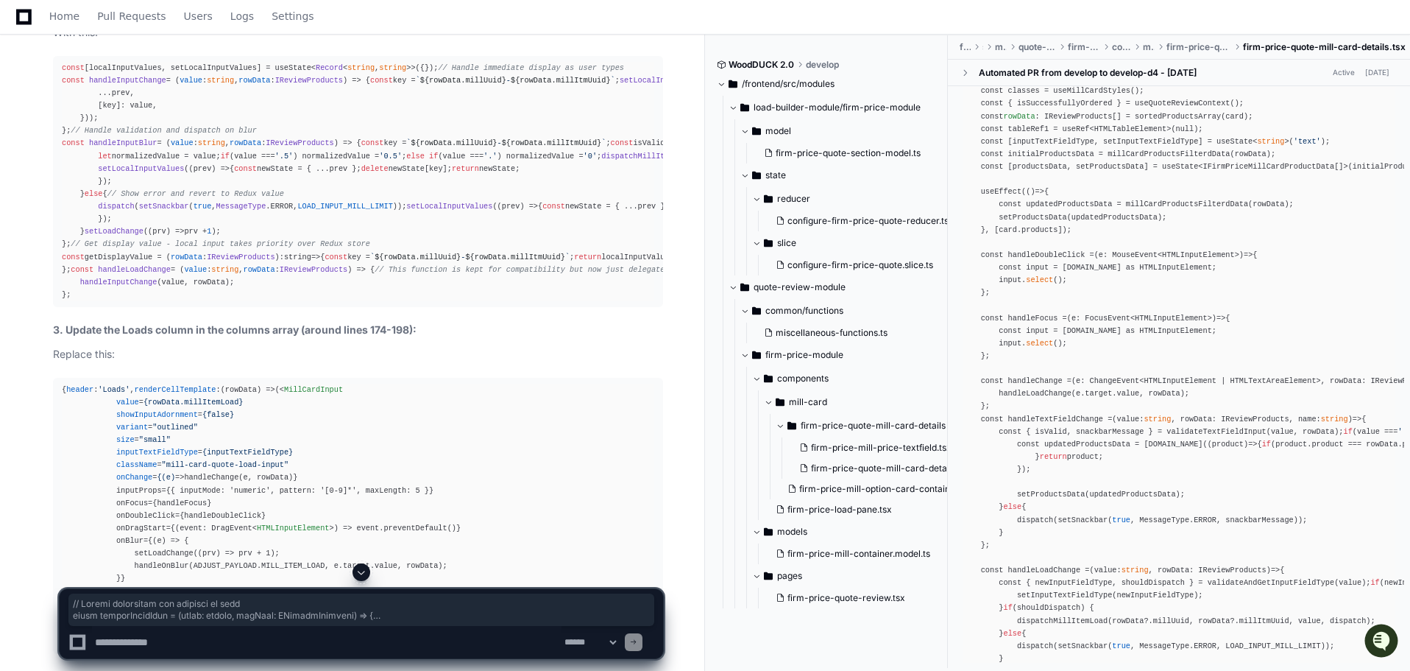
scroll to position [2281, 0]
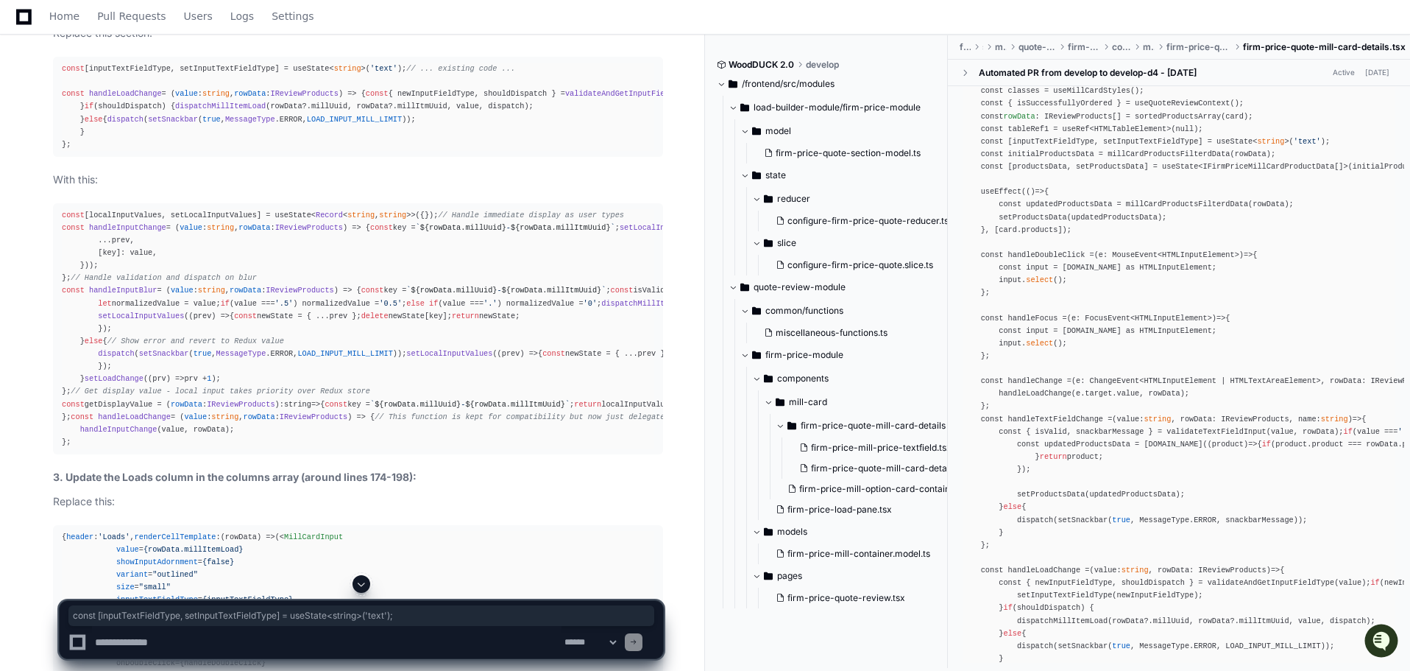
drag, startPoint x: 385, startPoint y: 179, endPoint x: 57, endPoint y: 183, distance: 327.6
click at [57, 157] on pre "const [inputTextFieldType, setInputTextFieldType] = useState< string >( 'text' …" at bounding box center [358, 107] width 610 height 100
copy div "const [inputTextFieldType, setInputTextFieldType] = useState< string >( 'text' …"
drag, startPoint x: 417, startPoint y: 414, endPoint x: 55, endPoint y: 411, distance: 362.2
click at [55, 411] on pre "const [localInputValues, setLocalInputValues] = useState< Record < string , str…" at bounding box center [358, 328] width 610 height 251
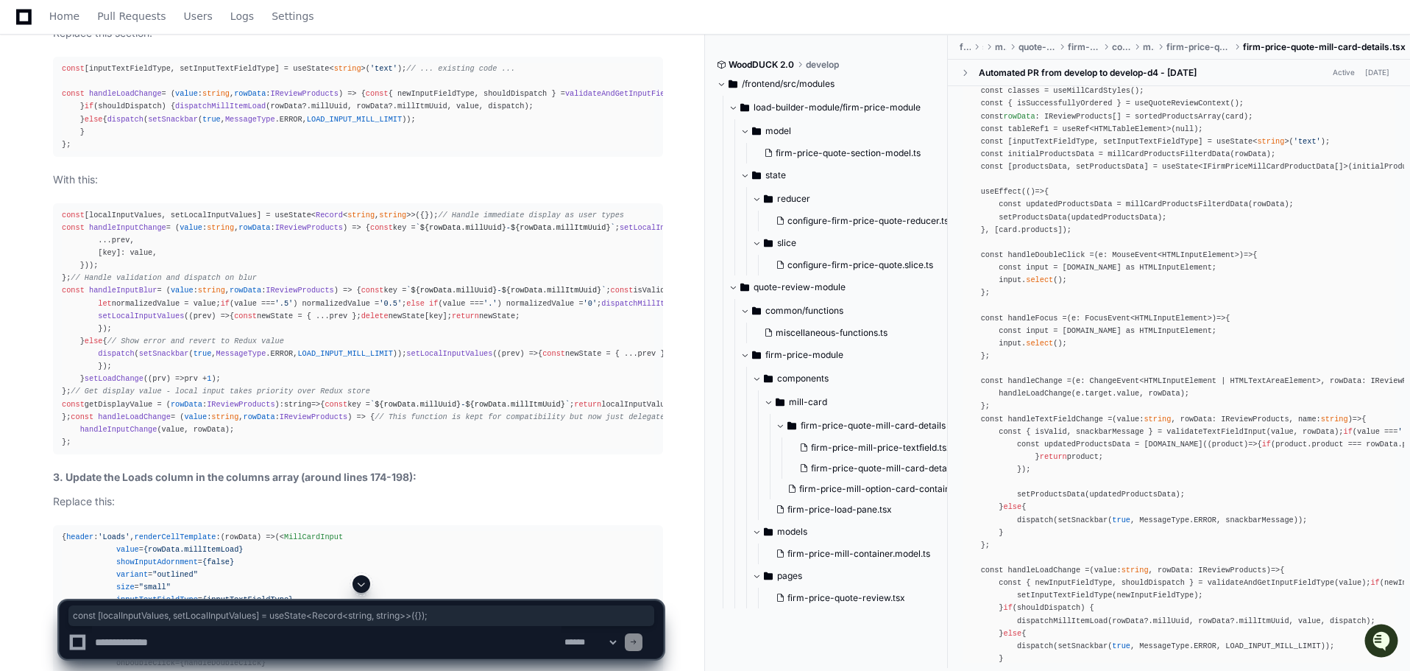
copy div "const [localInputValues, setLocalInputValues] = useState< Record < string , str…"
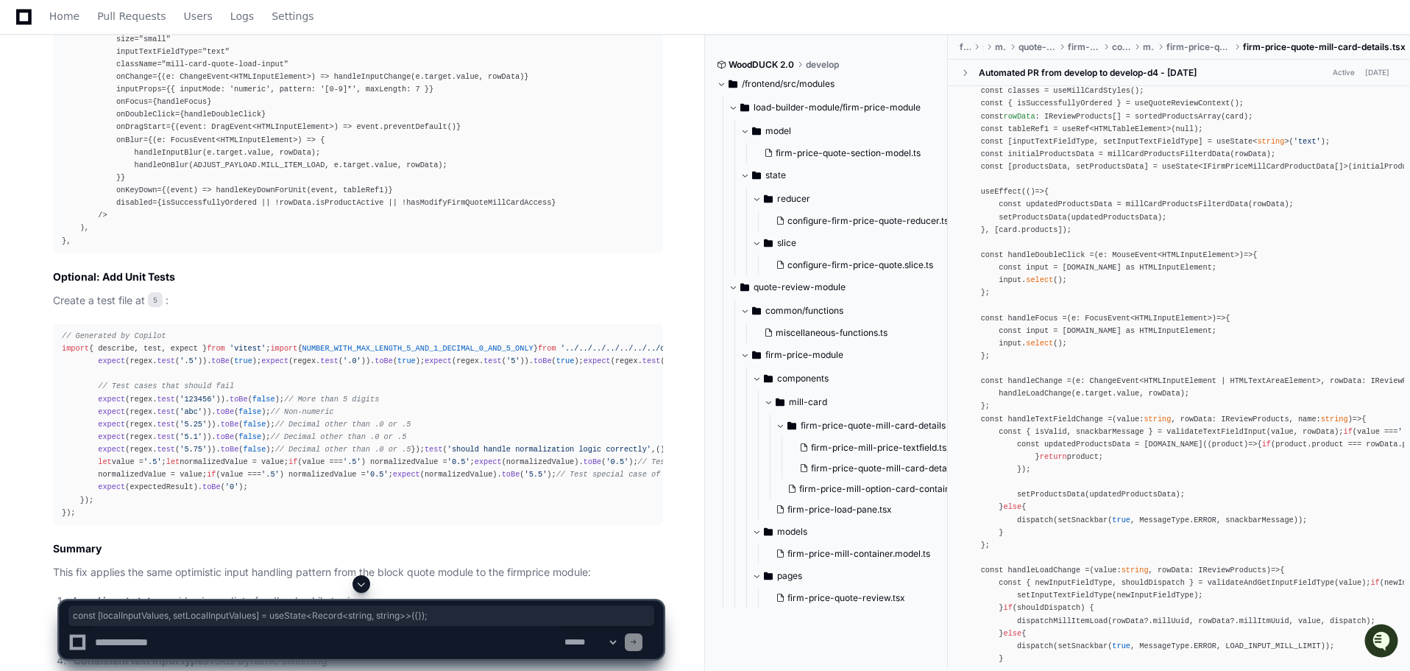
scroll to position [3238, 0]
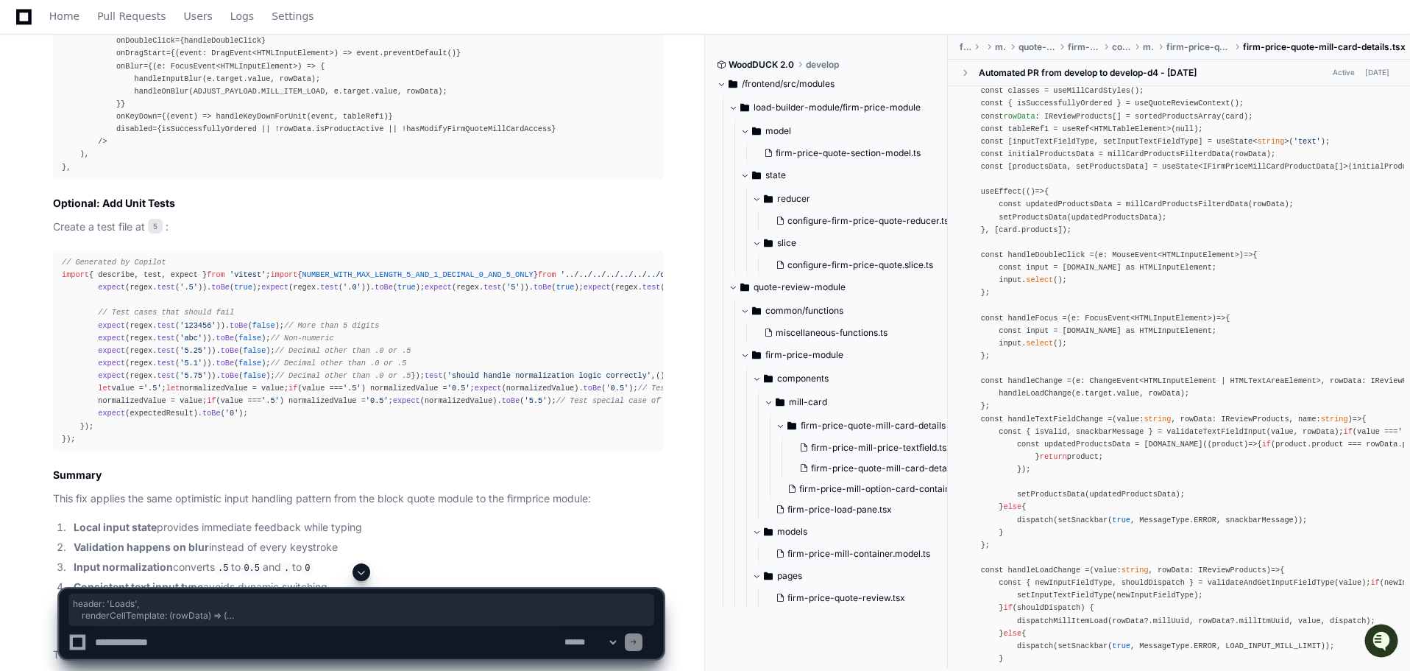
drag, startPoint x: 76, startPoint y: 166, endPoint x: 107, endPoint y: 200, distance: 45.9
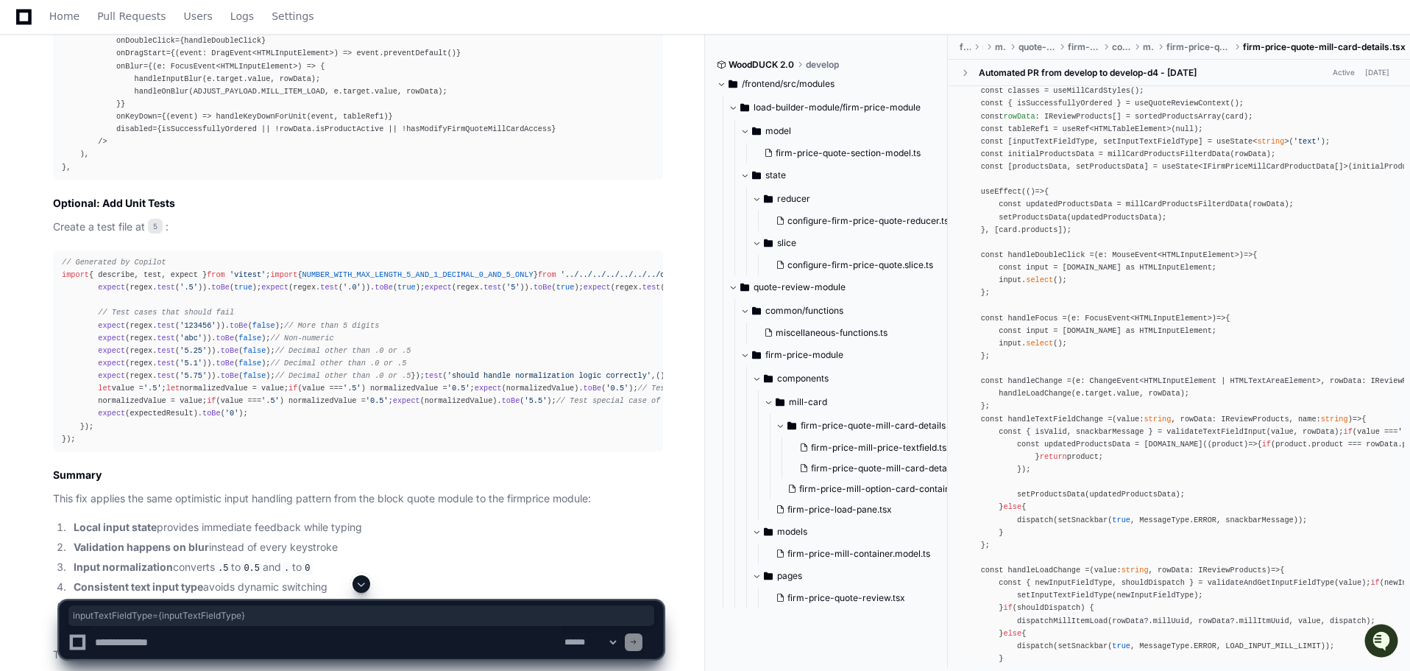
drag, startPoint x: 281, startPoint y: 254, endPoint x: 110, endPoint y: 257, distance: 171.5
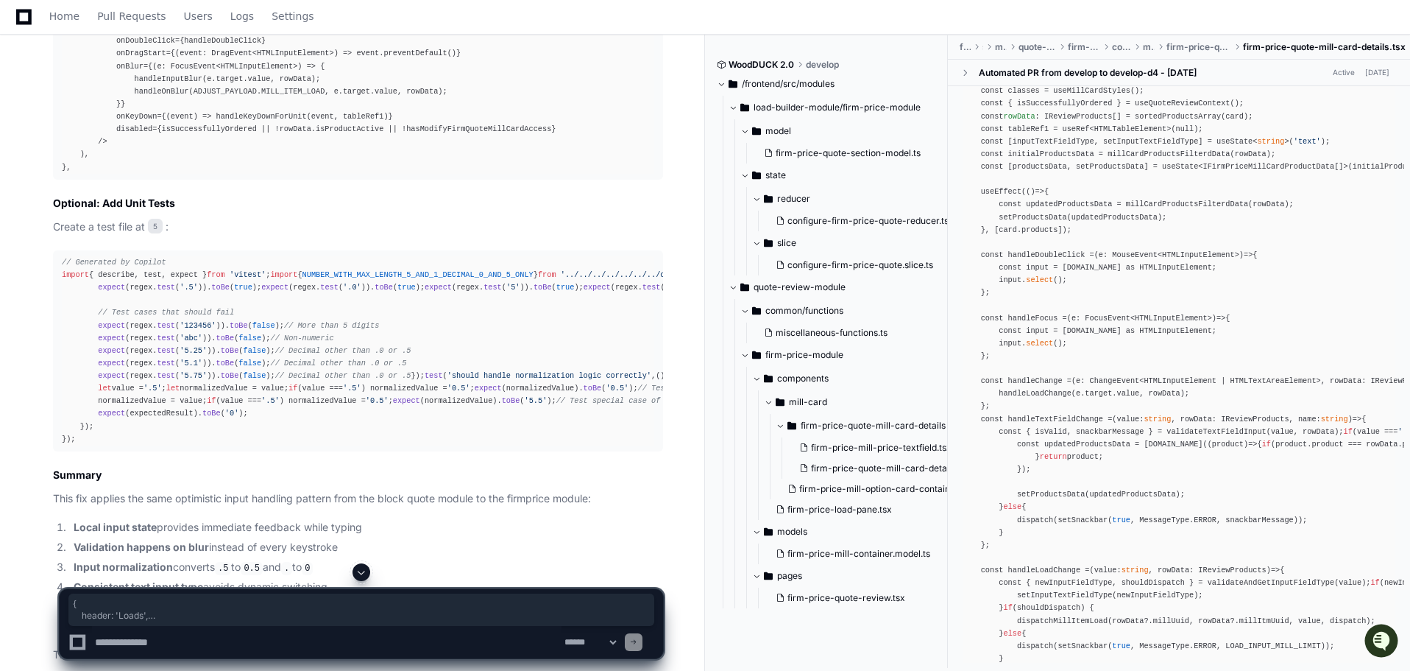
drag, startPoint x: 71, startPoint y: 449, endPoint x: 47, endPoint y: 146, distance: 303.5
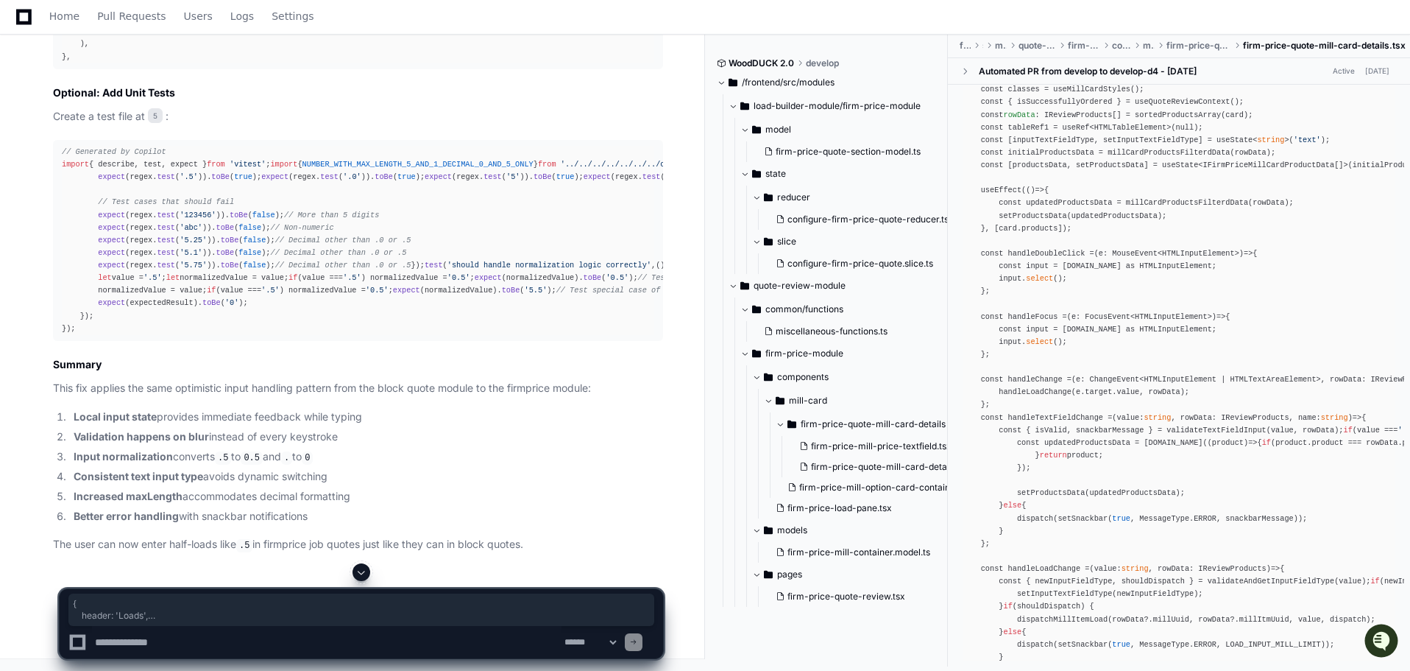
scroll to position [3532, 0]
drag, startPoint x: 76, startPoint y: 514, endPoint x: 47, endPoint y: 213, distance: 302.4
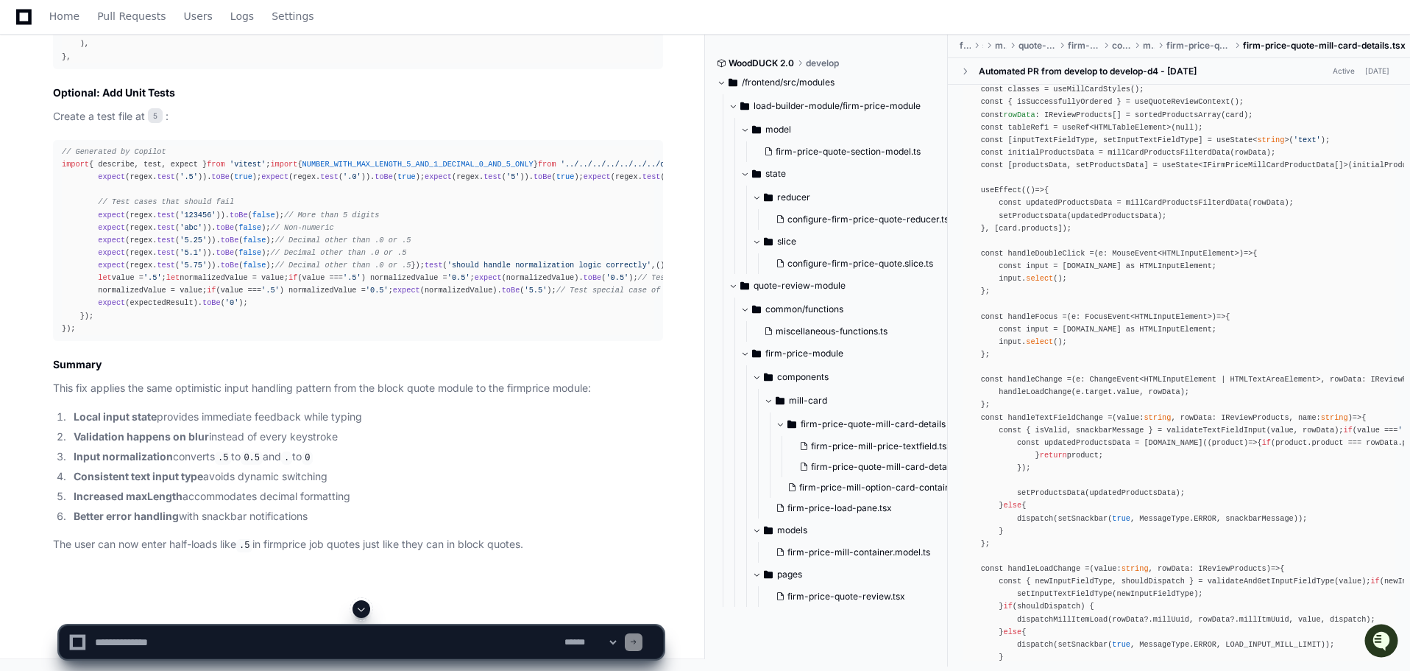
scroll to position [3974, 0]
